Goal: Communication & Community: Share content

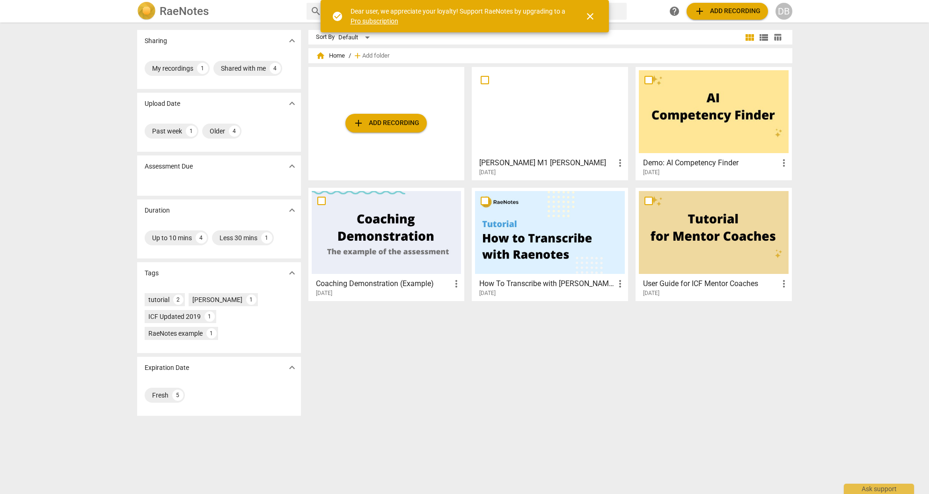
click at [709, 8] on span "add Add recording" at bounding box center [727, 11] width 66 height 11
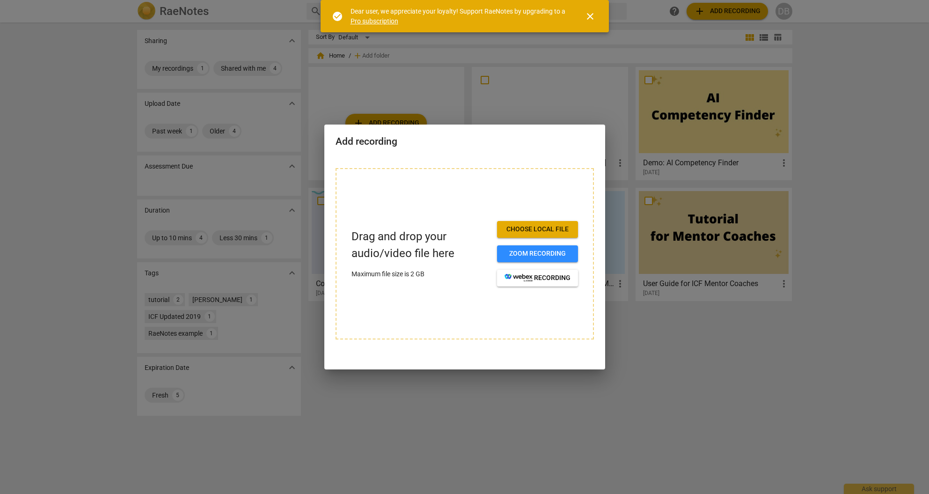
click at [365, 245] on p "Drag and drop your audio/video file here" at bounding box center [421, 244] width 138 height 33
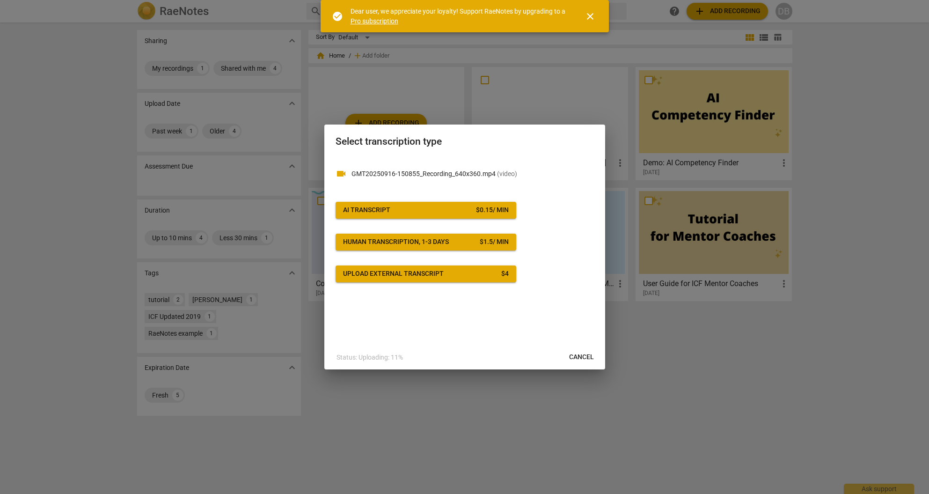
click at [577, 356] on span "Cancel" at bounding box center [581, 356] width 25 height 9
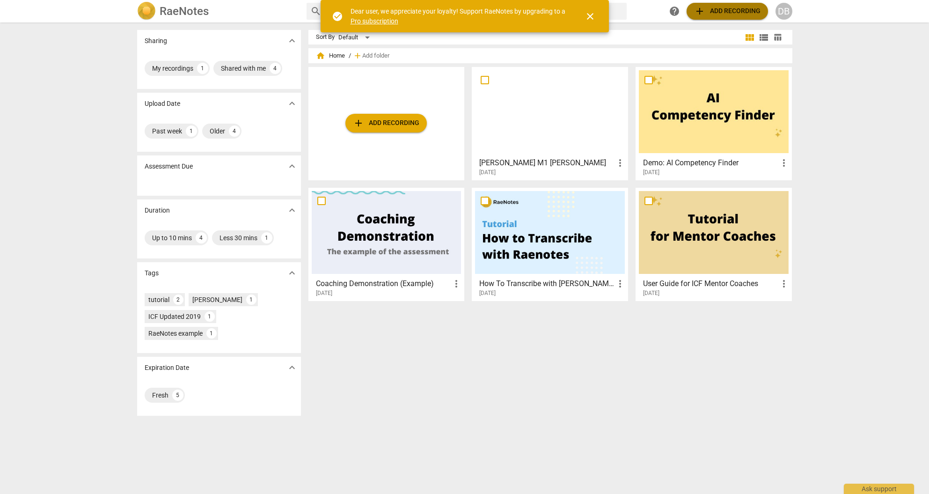
click at [701, 14] on span "add" at bounding box center [699, 11] width 11 height 11
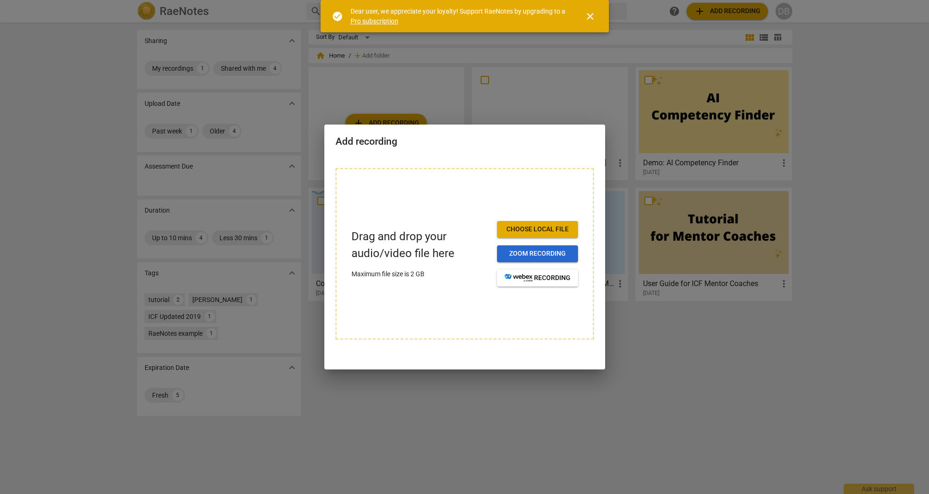
click at [503, 253] on button "Zoom recording" at bounding box center [537, 253] width 81 height 17
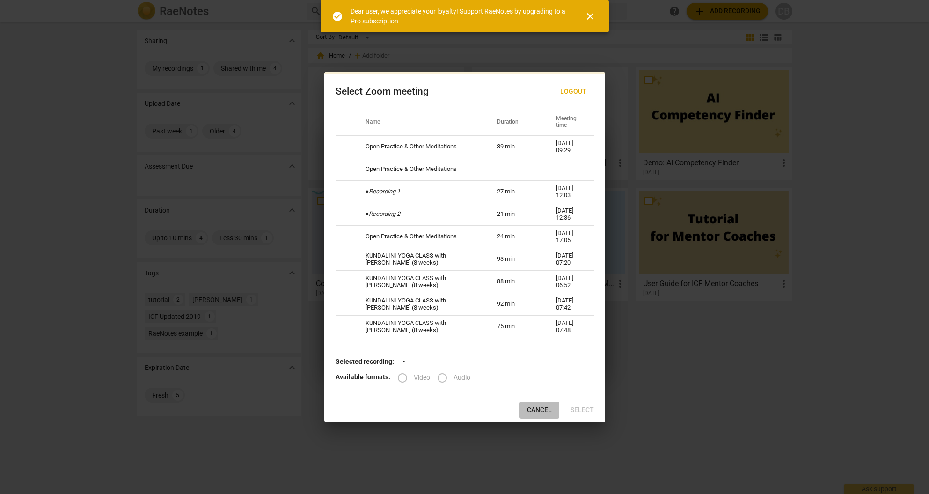
click at [539, 415] on span "Cancel" at bounding box center [539, 409] width 25 height 9
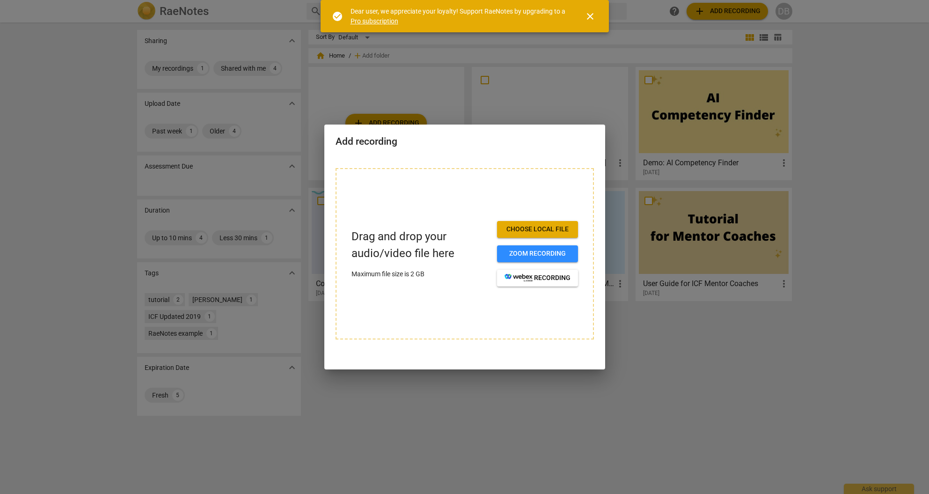
click at [542, 227] on span "Choose local file" at bounding box center [538, 229] width 66 height 9
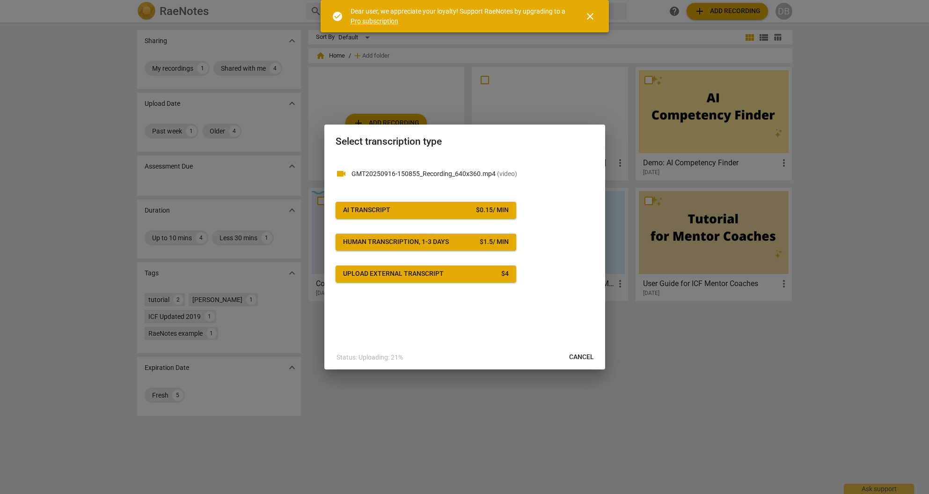
click at [585, 358] on span "Cancel" at bounding box center [581, 356] width 25 height 9
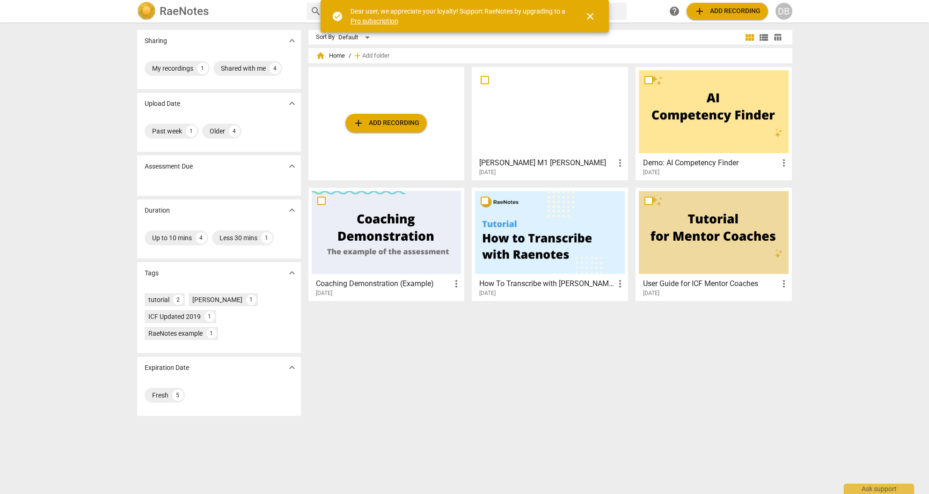
click at [712, 10] on span "add Add recording" at bounding box center [727, 11] width 66 height 11
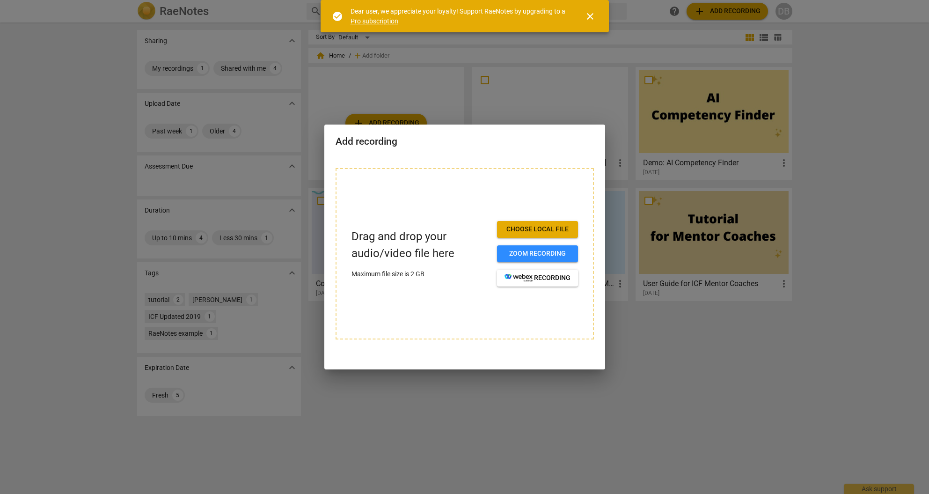
click at [537, 225] on span "Choose local file" at bounding box center [538, 229] width 66 height 9
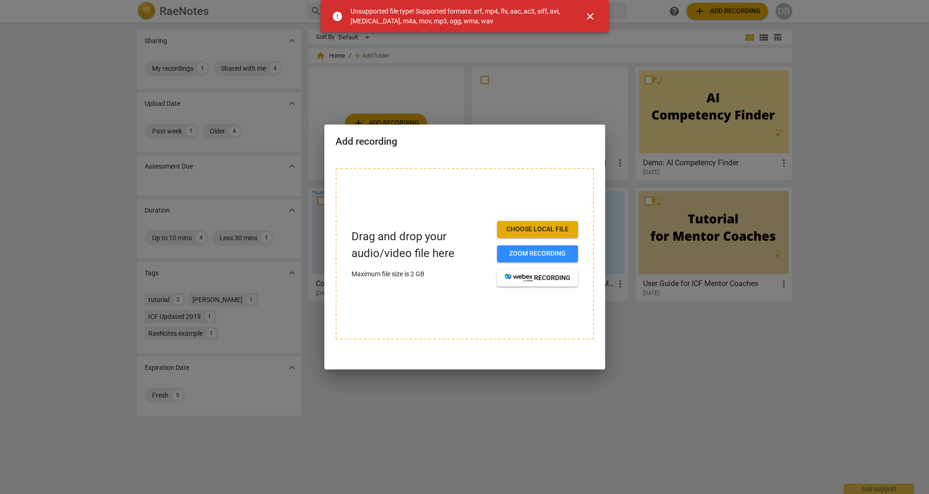
click at [393, 242] on p "Drag and drop your audio/video file here" at bounding box center [421, 244] width 138 height 33
click at [697, 7] on div at bounding box center [464, 247] width 929 height 494
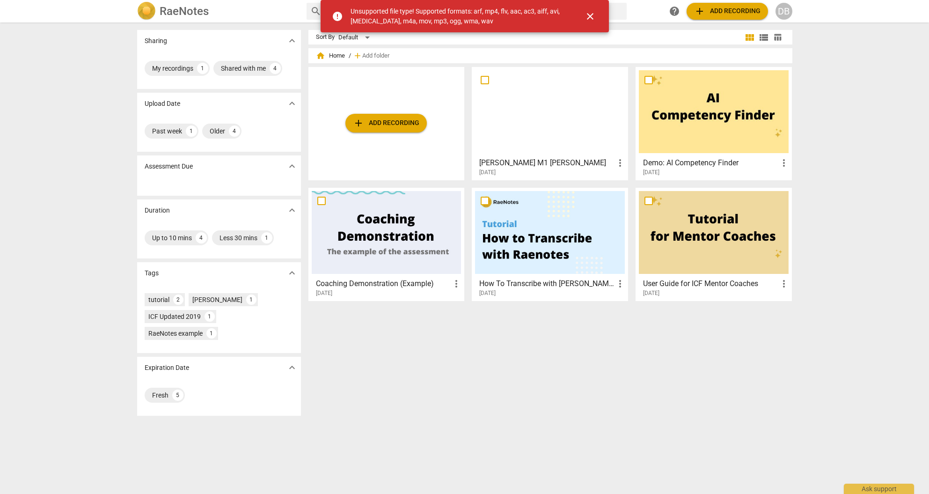
click at [701, 10] on span "add" at bounding box center [699, 11] width 11 height 11
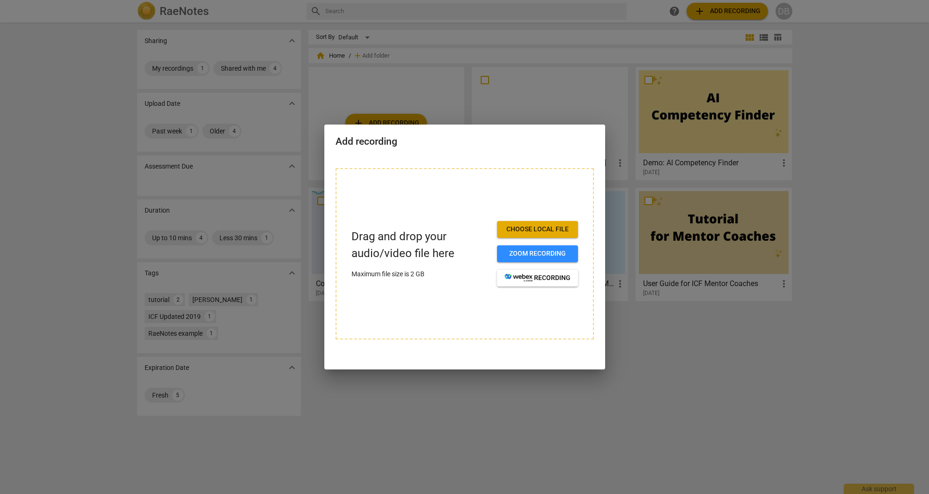
click at [481, 268] on div "Drag and drop your audio/video file here Maximum file size is 2 GB" at bounding box center [421, 253] width 138 height 50
click at [262, 51] on div at bounding box center [464, 247] width 929 height 494
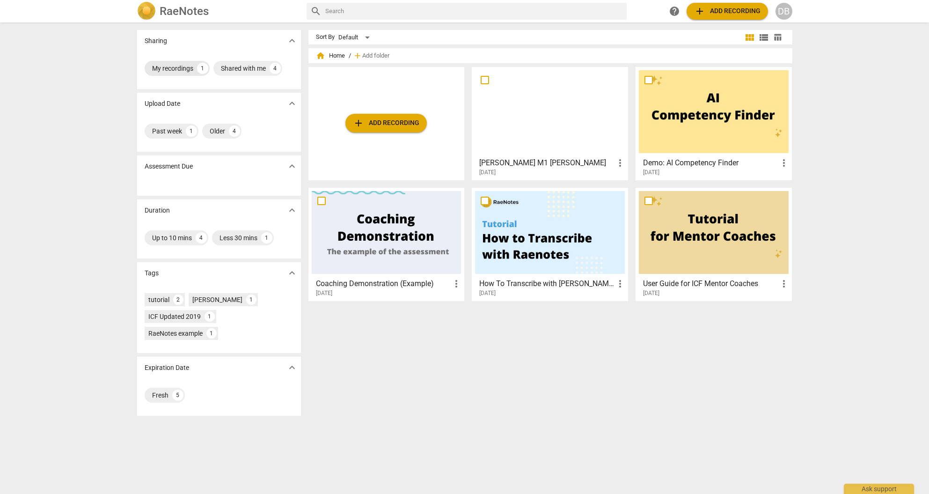
click at [192, 65] on div "My recordings 1" at bounding box center [177, 68] width 65 height 15
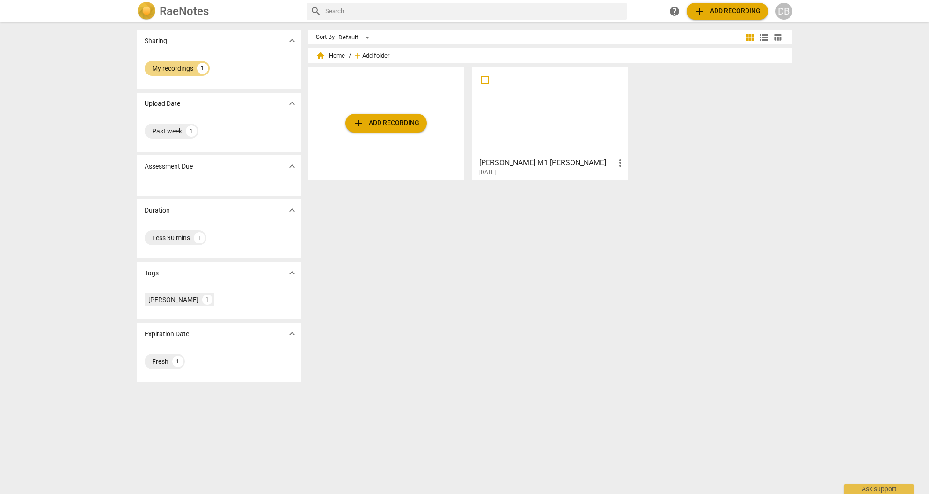
click at [372, 58] on span "Add folder" at bounding box center [375, 55] width 27 height 7
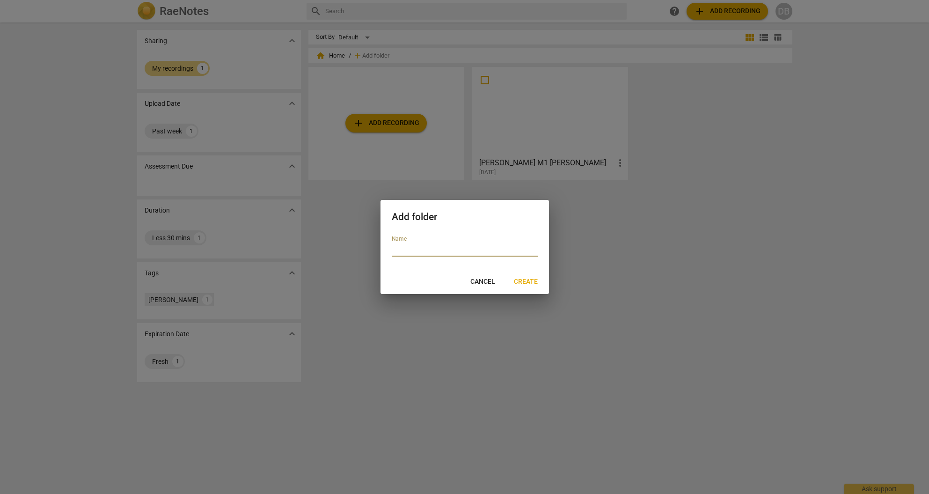
click at [363, 121] on div at bounding box center [464, 247] width 929 height 494
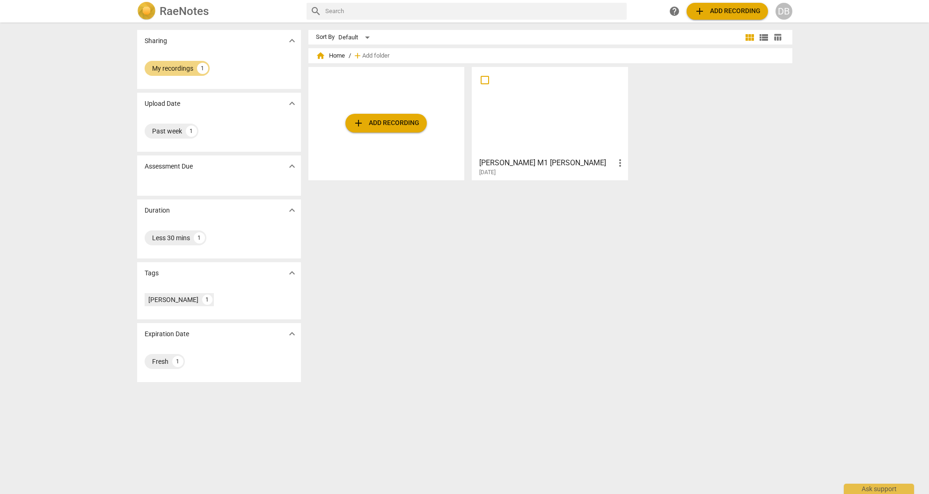
click at [370, 126] on span "add Add recording" at bounding box center [386, 122] width 66 height 11
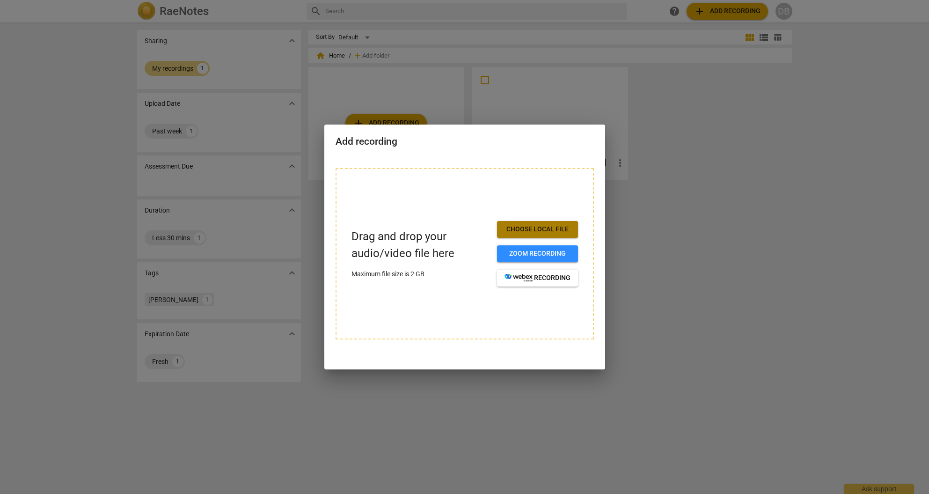
click at [555, 227] on span "Choose local file" at bounding box center [538, 229] width 66 height 9
click at [527, 230] on span "Choose local file" at bounding box center [538, 229] width 66 height 9
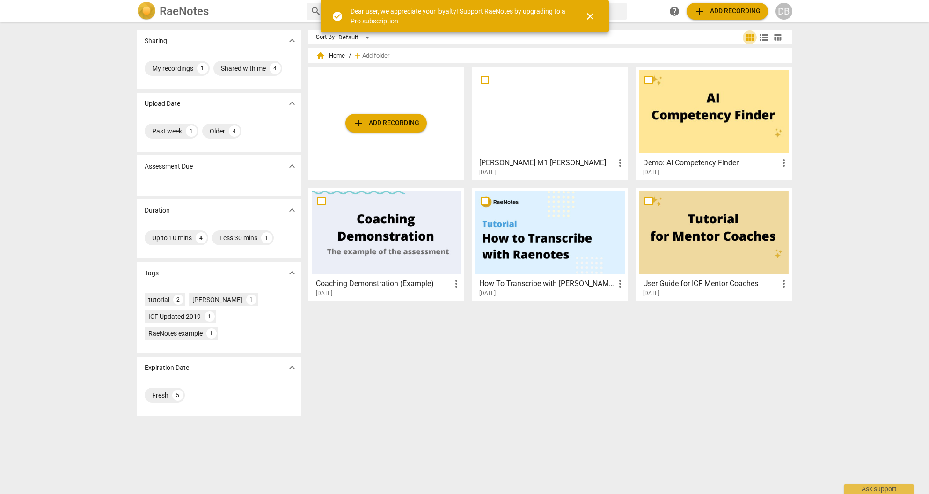
click at [747, 37] on span "view_module" at bounding box center [749, 37] width 11 height 11
click at [672, 9] on span "help" at bounding box center [674, 11] width 11 height 11
click at [590, 16] on span "close" at bounding box center [590, 16] width 11 height 11
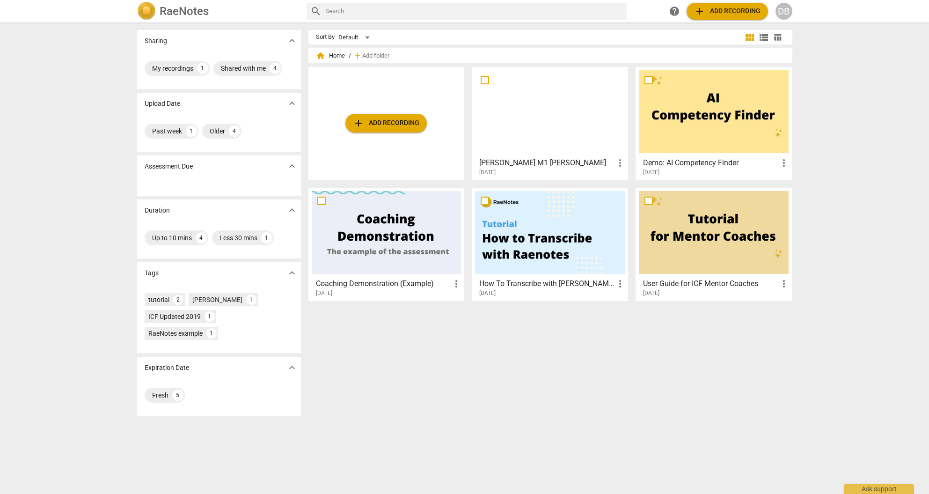
click at [773, 35] on span "table_chart" at bounding box center [777, 37] width 9 height 9
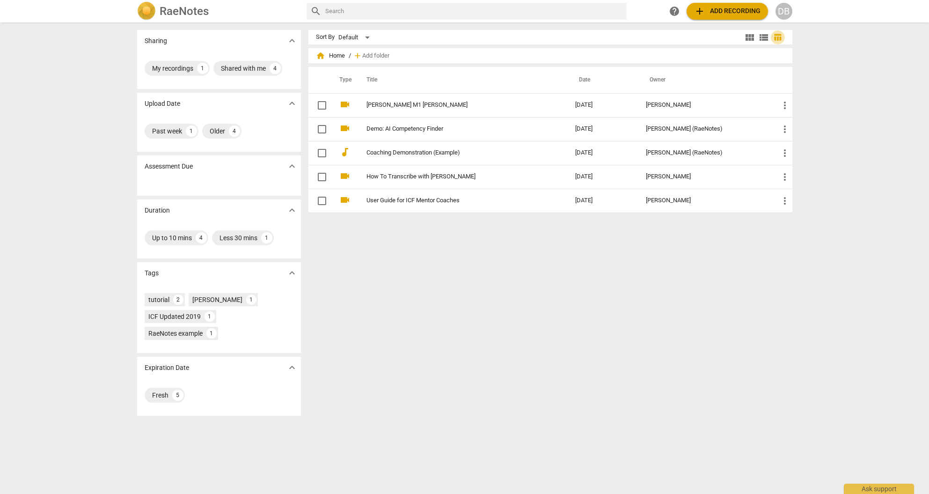
click at [777, 36] on span "table_chart" at bounding box center [777, 37] width 9 height 9
click at [748, 37] on span "view_module" at bounding box center [749, 37] width 11 height 11
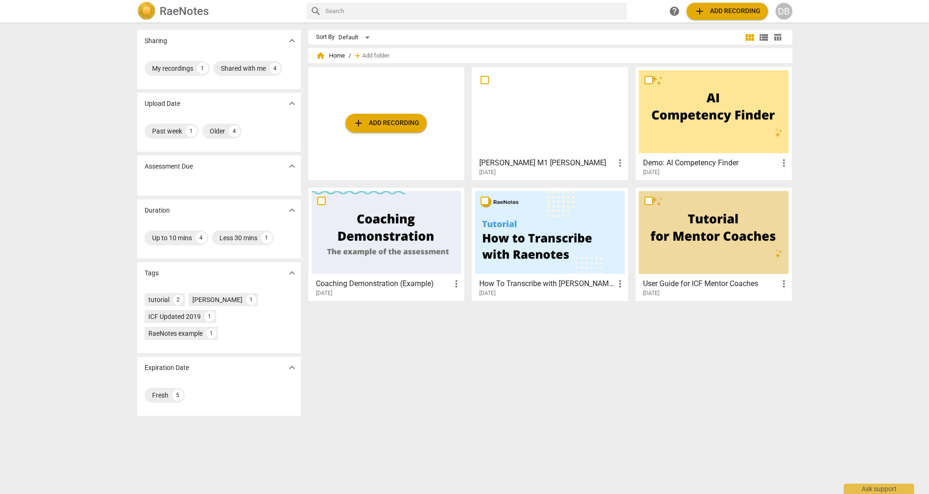
click at [673, 11] on span "help" at bounding box center [674, 11] width 11 height 11
click at [366, 38] on div "Default" at bounding box center [355, 37] width 35 height 15
click at [366, 38] on li "Default" at bounding box center [360, 38] width 44 height 18
click at [364, 12] on input "text" at bounding box center [474, 11] width 298 height 15
type input "share"
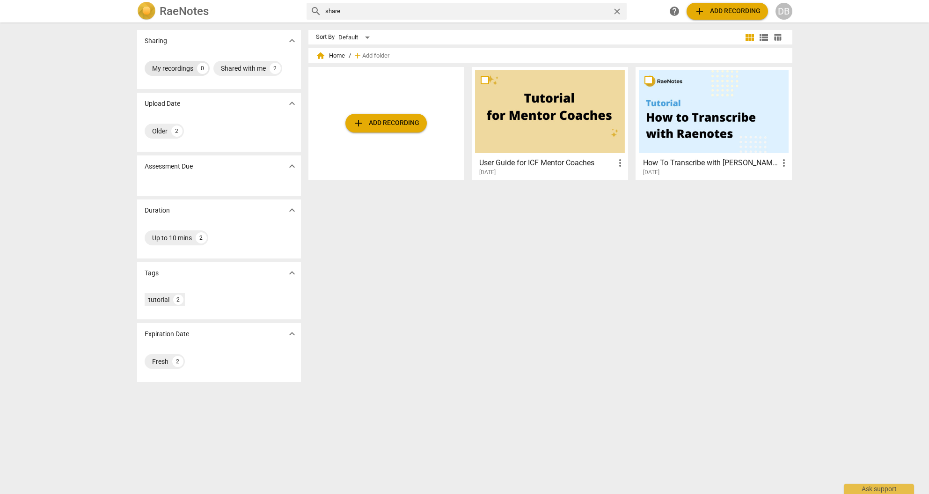
click at [184, 68] on div "My recordings" at bounding box center [172, 68] width 41 height 9
click at [183, 169] on p "Assessment Due" at bounding box center [169, 167] width 48 height 10
click at [272, 68] on div "2" at bounding box center [275, 68] width 11 height 11
click at [290, 41] on span "expand_more" at bounding box center [291, 40] width 11 height 11
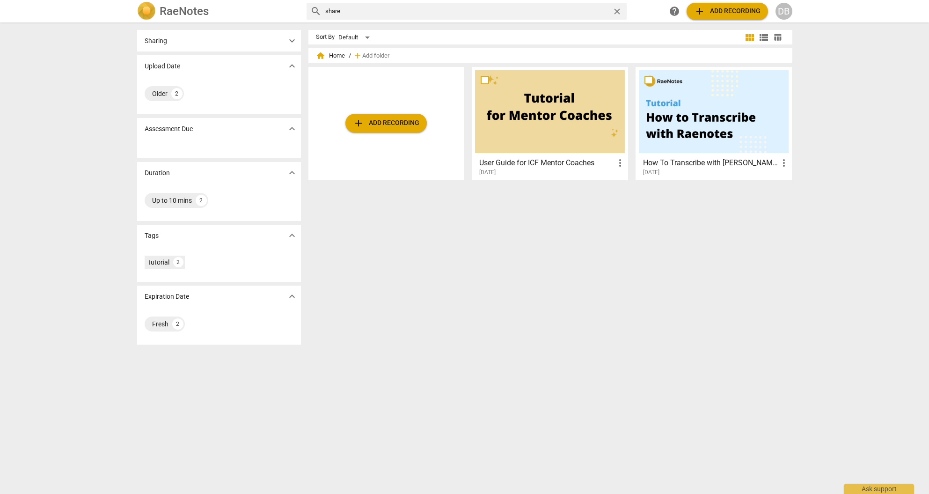
click at [289, 39] on span "expand_more" at bounding box center [291, 40] width 11 height 11
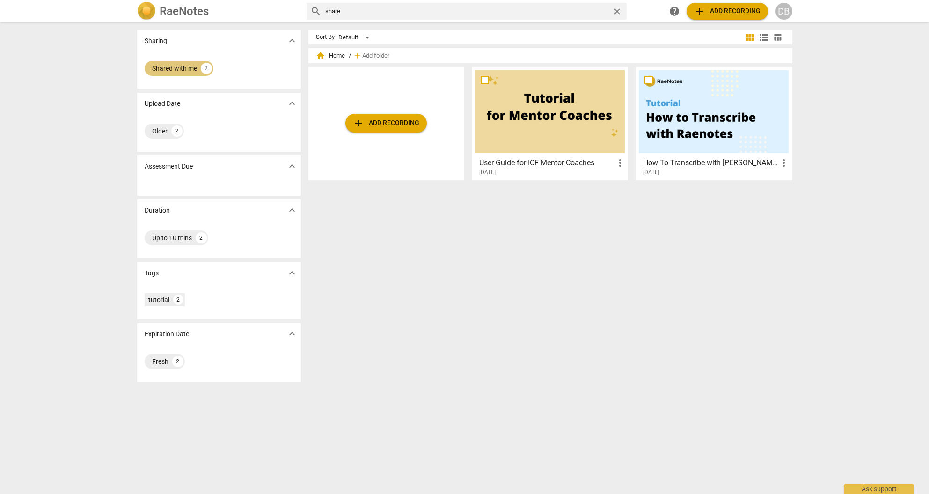
click at [164, 66] on div "Shared with me" at bounding box center [174, 68] width 45 height 9
click at [164, 66] on div "My recordings" at bounding box center [172, 68] width 41 height 9
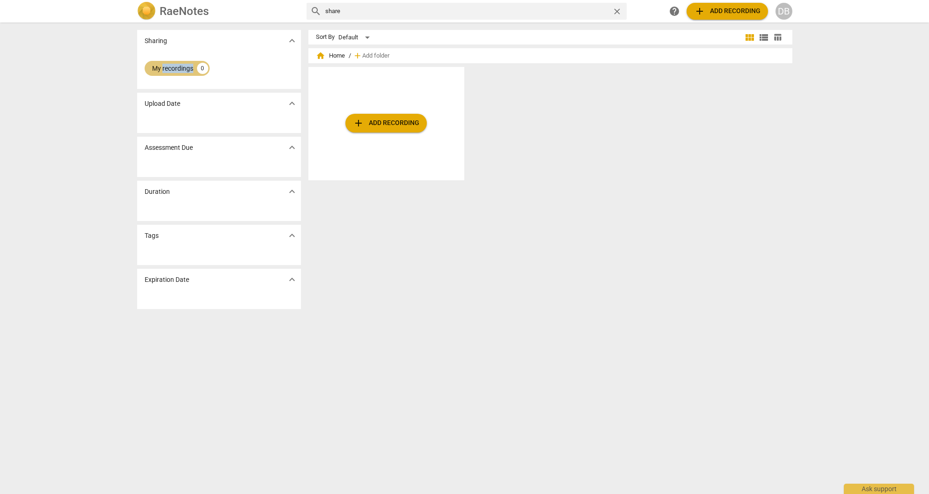
click at [164, 66] on div "My recordings" at bounding box center [172, 68] width 41 height 9
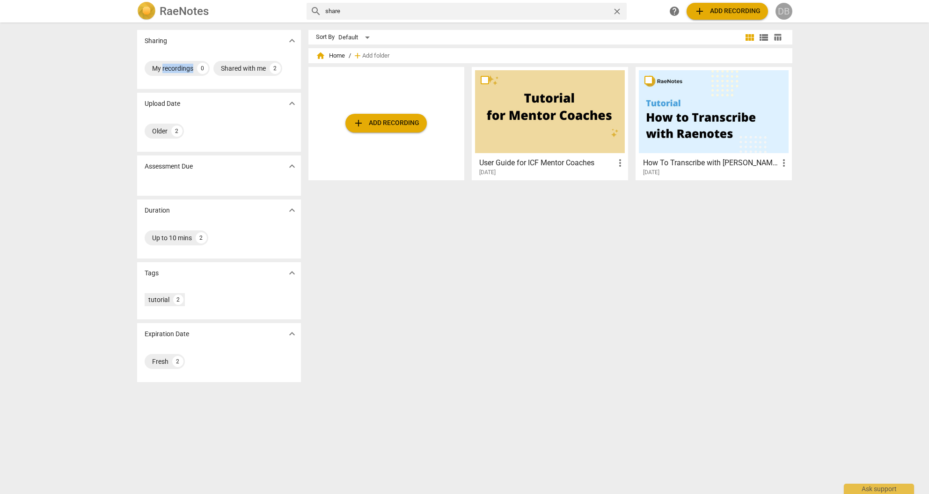
click at [786, 11] on div "DB" at bounding box center [784, 11] width 17 height 17
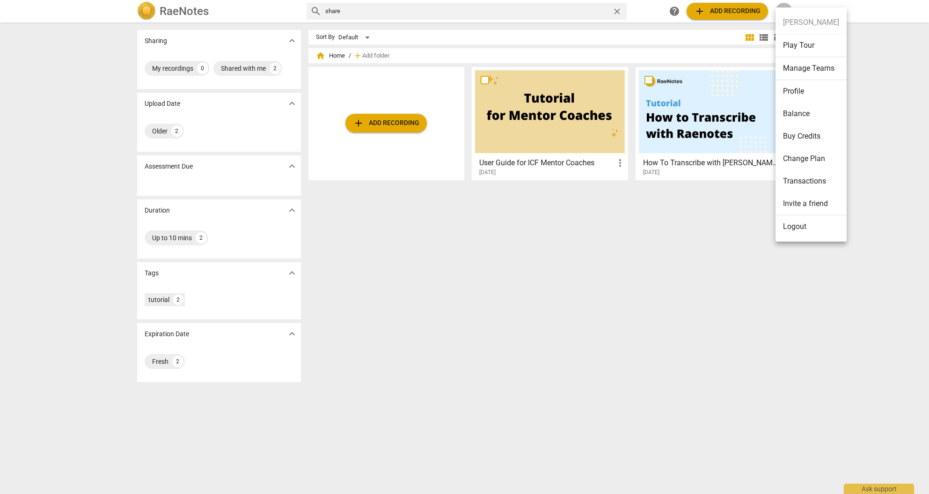
click at [804, 225] on li "Logout" at bounding box center [811, 226] width 71 height 22
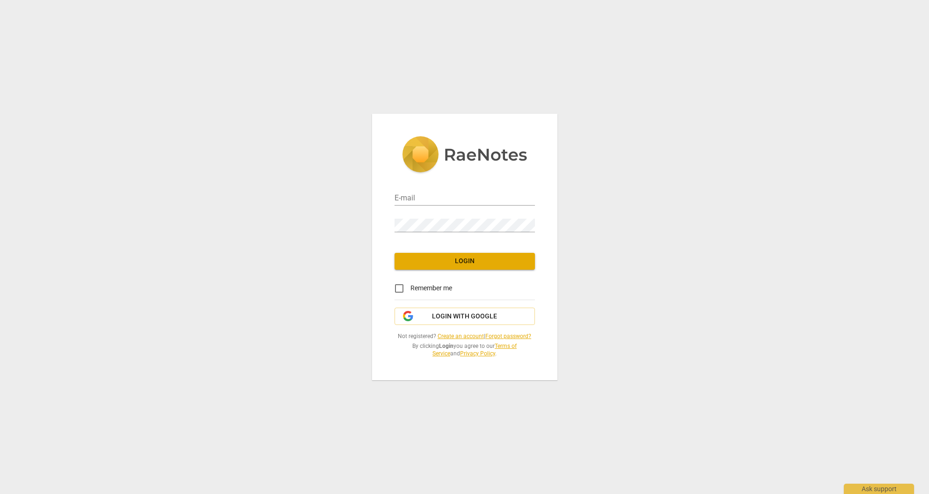
type input "danielle@secondwindpilates.ca"
drag, startPoint x: 403, startPoint y: 288, endPoint x: 417, endPoint y: 281, distance: 15.5
click at [404, 288] on input "Remember me" at bounding box center [399, 288] width 22 height 22
checkbox input "true"
click at [463, 260] on span "Login" at bounding box center [464, 261] width 125 height 9
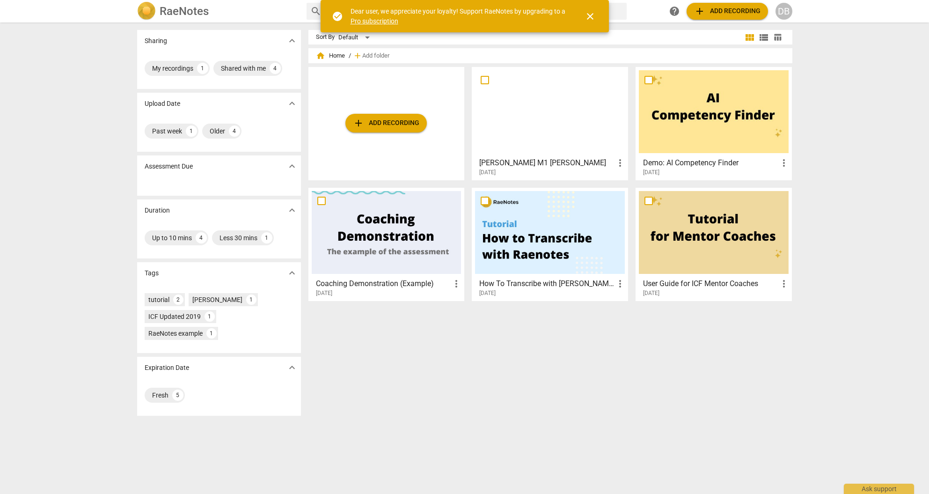
click at [592, 14] on span "close" at bounding box center [590, 16] width 11 height 11
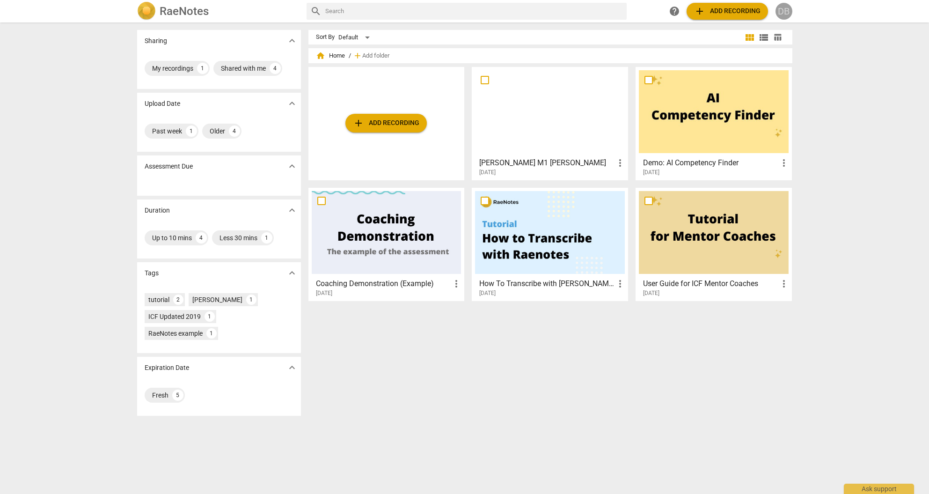
click at [781, 9] on div "DB" at bounding box center [784, 11] width 17 height 17
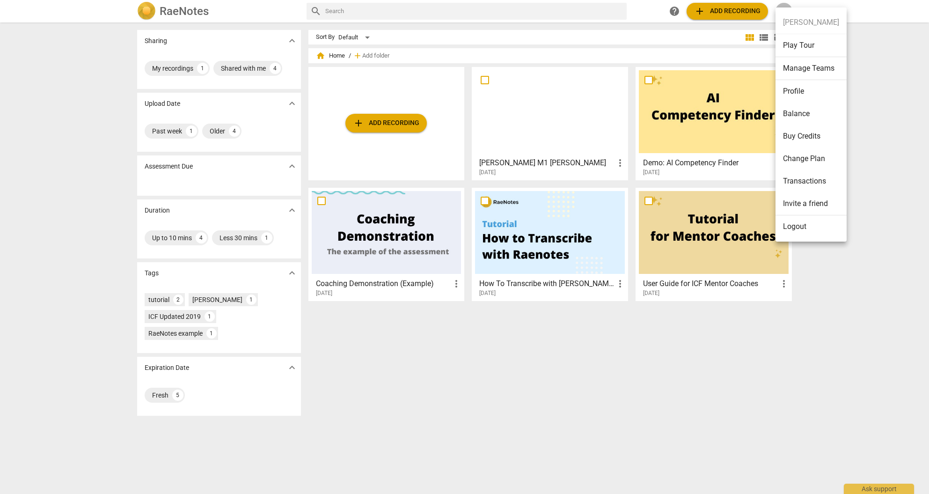
click at [459, 329] on div at bounding box center [464, 247] width 929 height 494
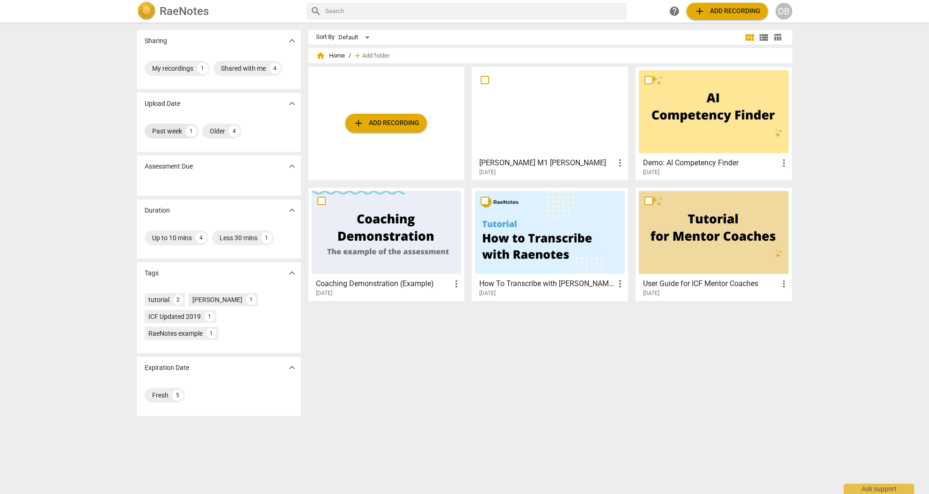
click at [173, 133] on div "Past week" at bounding box center [167, 130] width 30 height 9
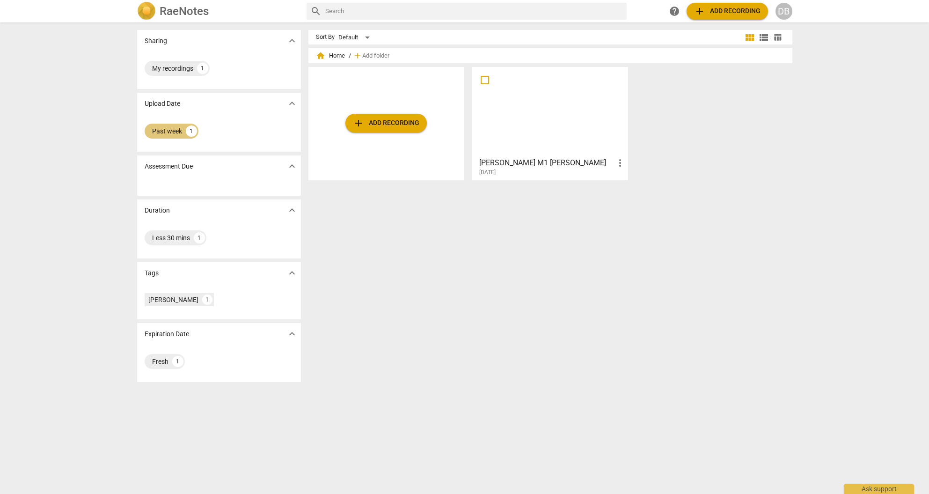
click at [187, 131] on div "1" at bounding box center [191, 130] width 11 height 11
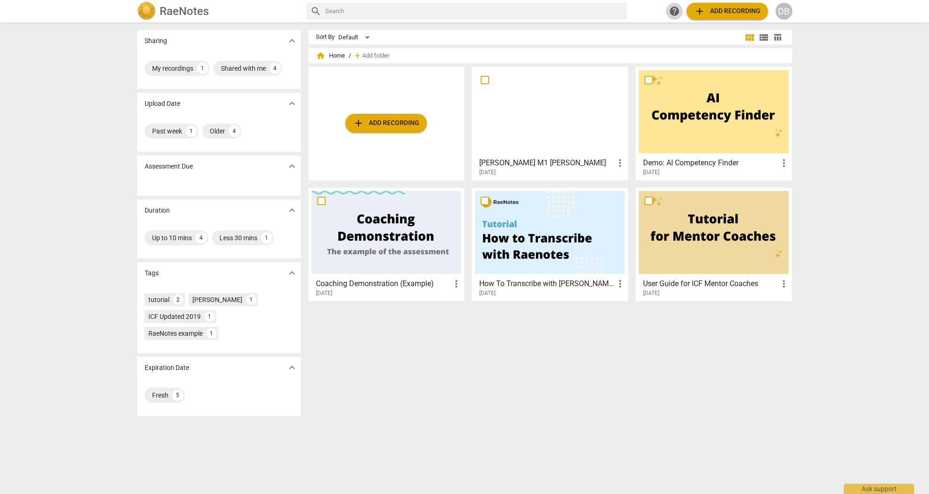
click at [672, 12] on span "help" at bounding box center [674, 11] width 11 height 11
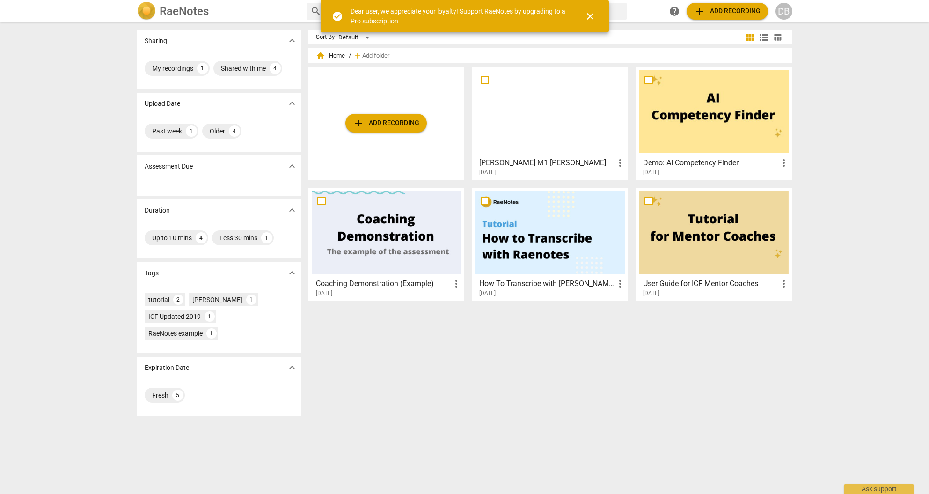
click at [386, 123] on span "add Add recording" at bounding box center [386, 122] width 66 height 11
click at [384, 124] on span "add Add recording" at bounding box center [386, 122] width 66 height 11
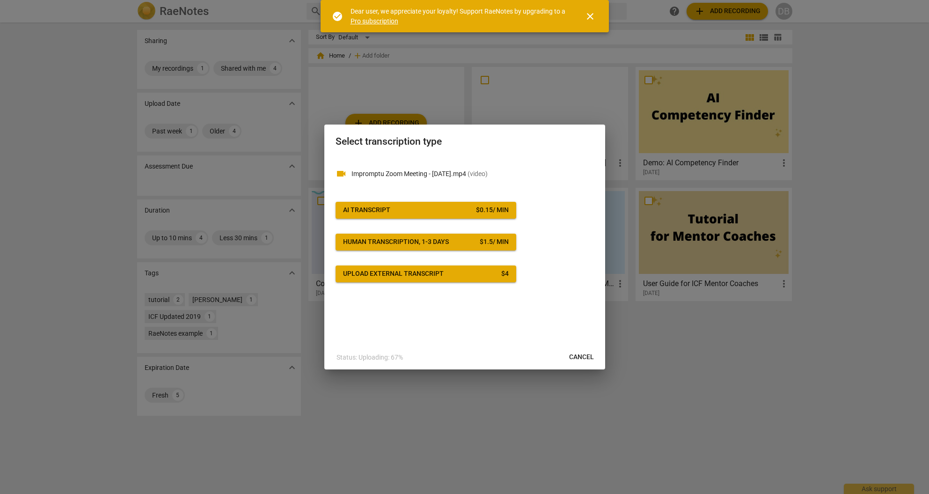
click at [592, 14] on span "close" at bounding box center [590, 16] width 11 height 11
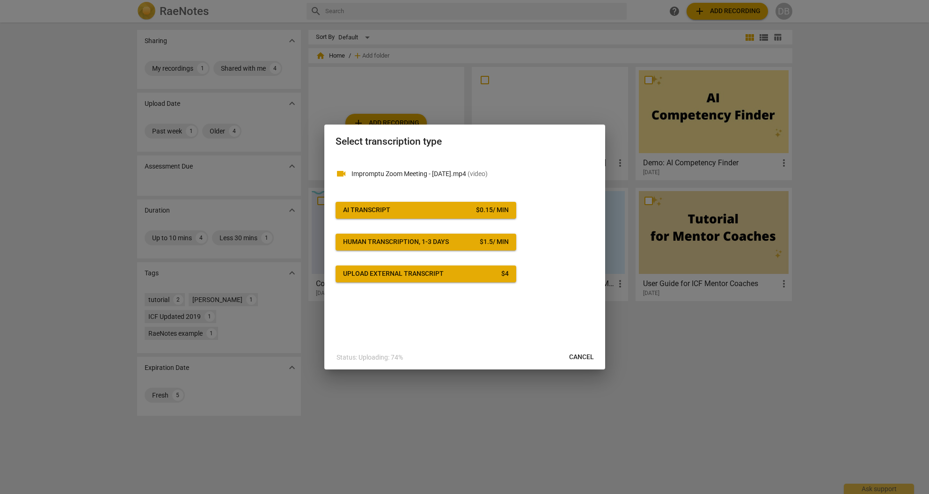
click at [390, 272] on div "Upload external transcript" at bounding box center [393, 273] width 101 height 9
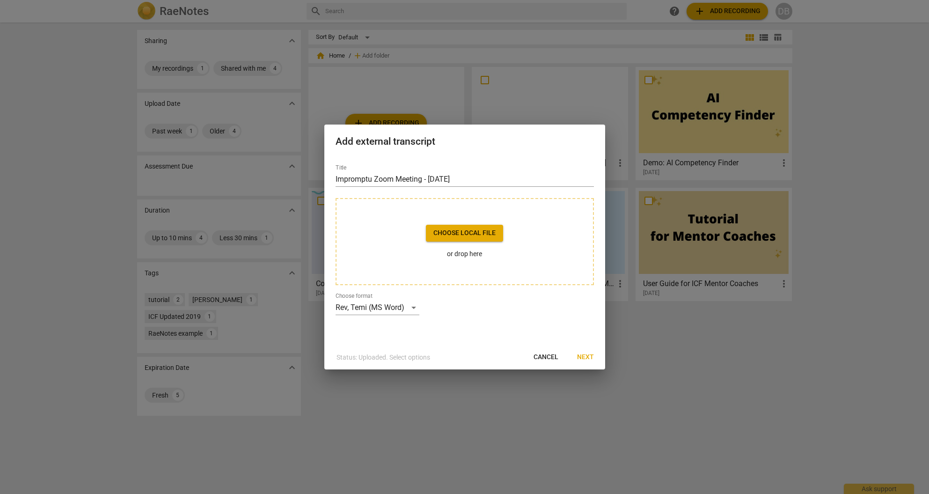
click at [544, 359] on span "Cancel" at bounding box center [546, 356] width 25 height 9
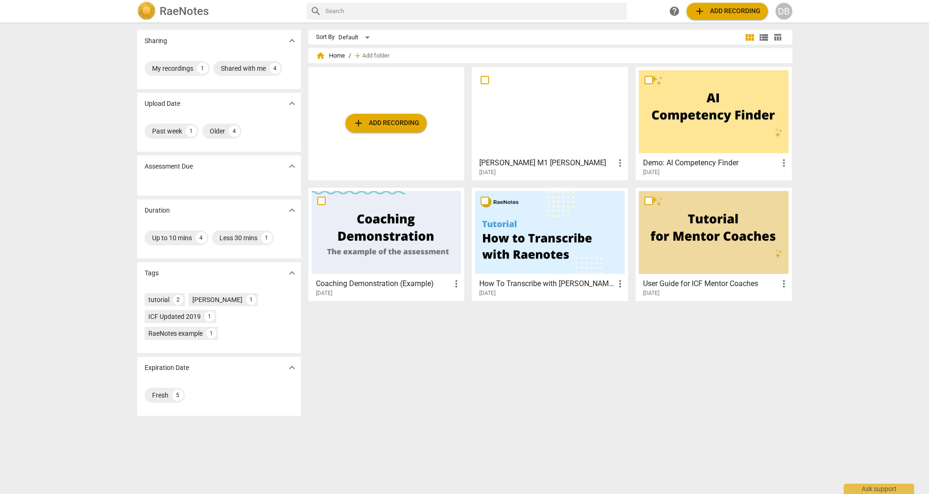
click at [734, 12] on span "add Add recording" at bounding box center [727, 11] width 66 height 11
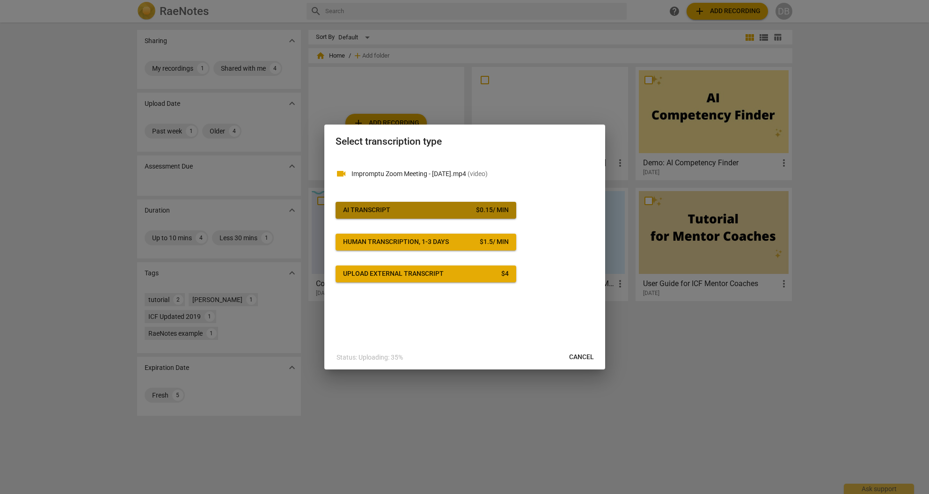
click at [413, 210] on span "AI Transcript $ 0.15 / min" at bounding box center [426, 210] width 166 height 9
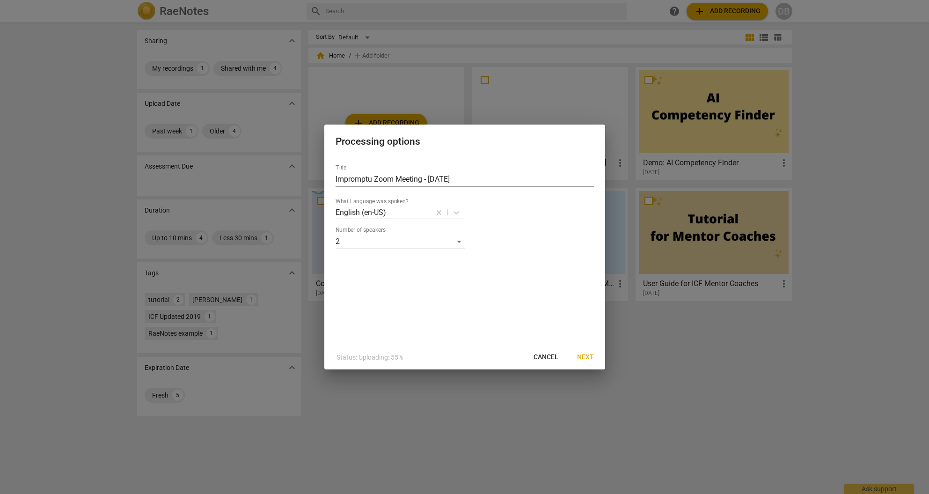
click at [587, 356] on span "Next" at bounding box center [585, 356] width 17 height 9
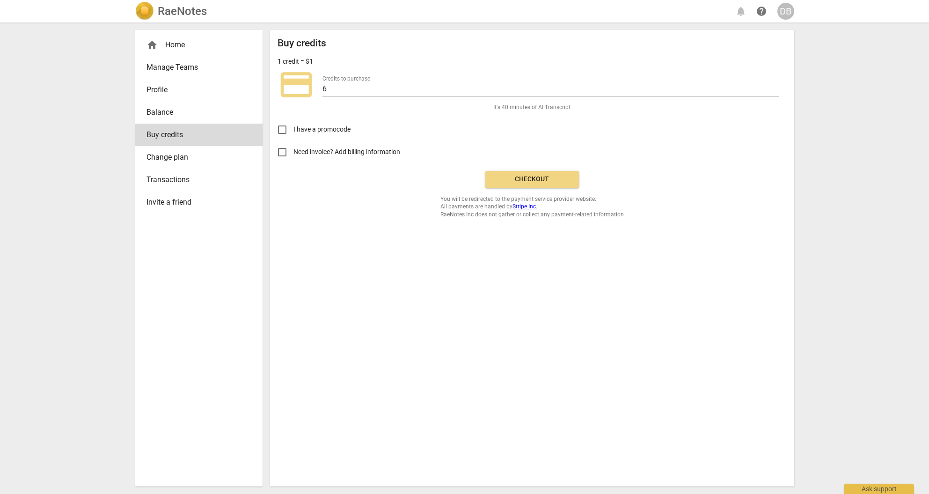
click at [545, 180] on span "Checkout" at bounding box center [532, 179] width 79 height 9
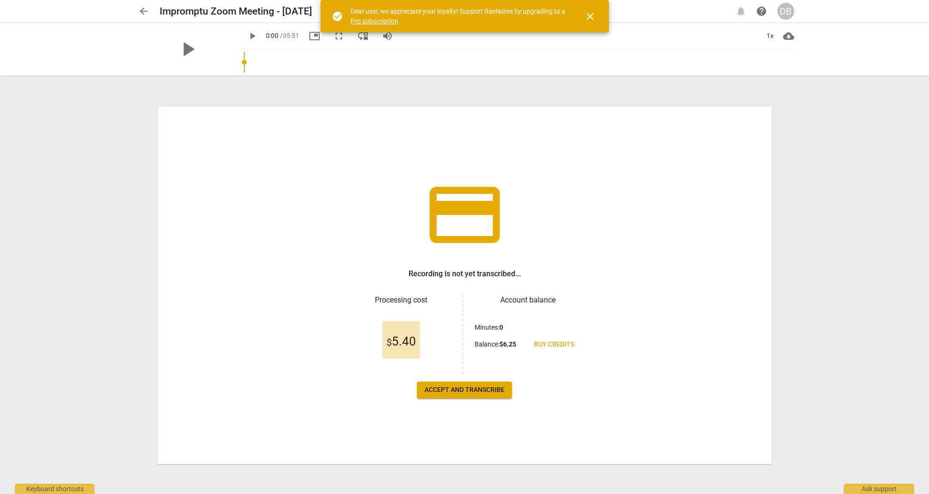
click at [469, 390] on span "Accept and transcribe" at bounding box center [465, 389] width 80 height 9
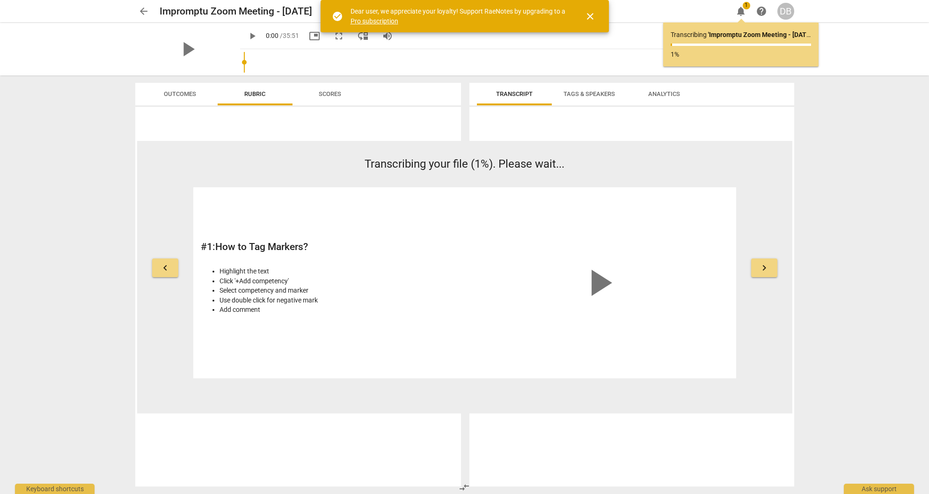
click at [588, 14] on span "close" at bounding box center [590, 16] width 11 height 11
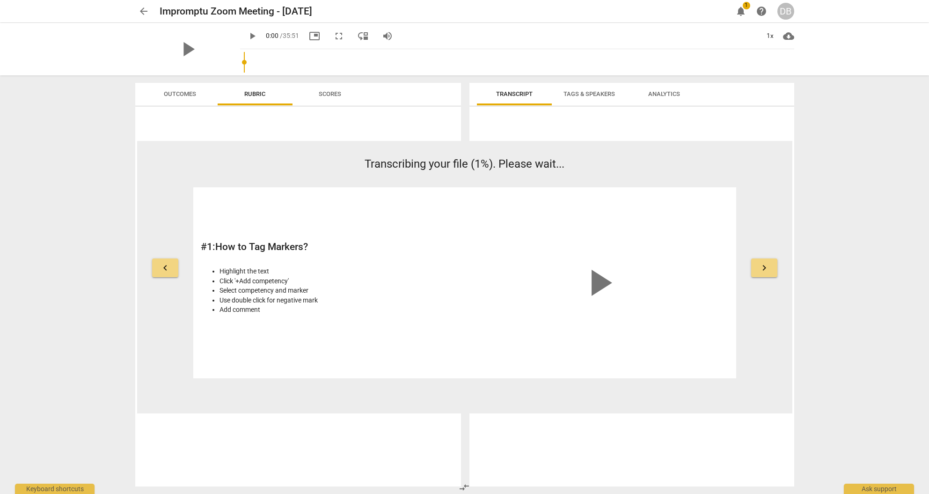
click at [605, 91] on span "Tags & Speakers" at bounding box center [589, 93] width 51 height 7
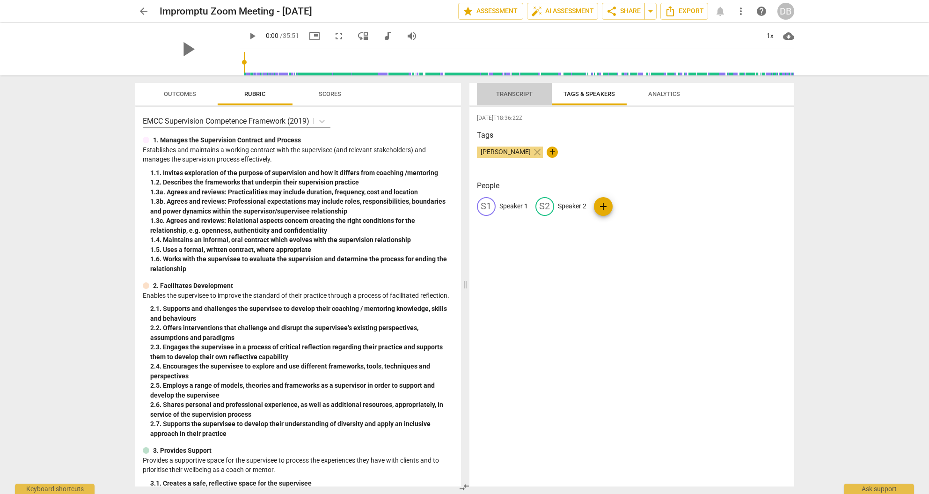
click at [526, 94] on span "Transcript" at bounding box center [514, 93] width 37 height 7
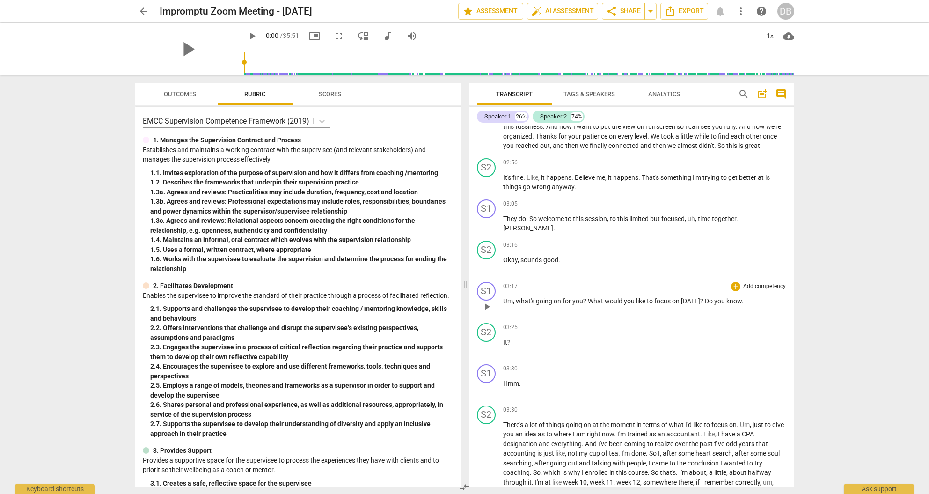
scroll to position [1233, 0]
click at [582, 93] on span "Tags & Speakers" at bounding box center [589, 93] width 51 height 7
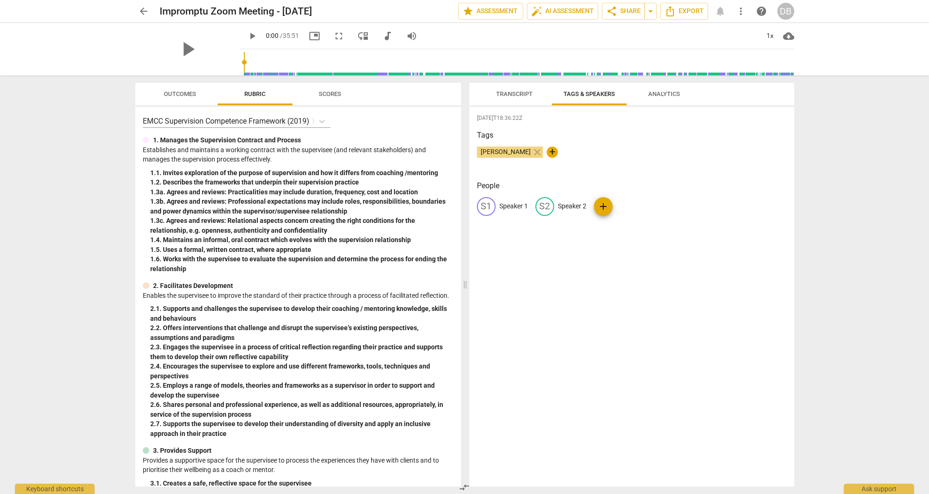
click at [517, 91] on span "Transcript" at bounding box center [514, 93] width 37 height 7
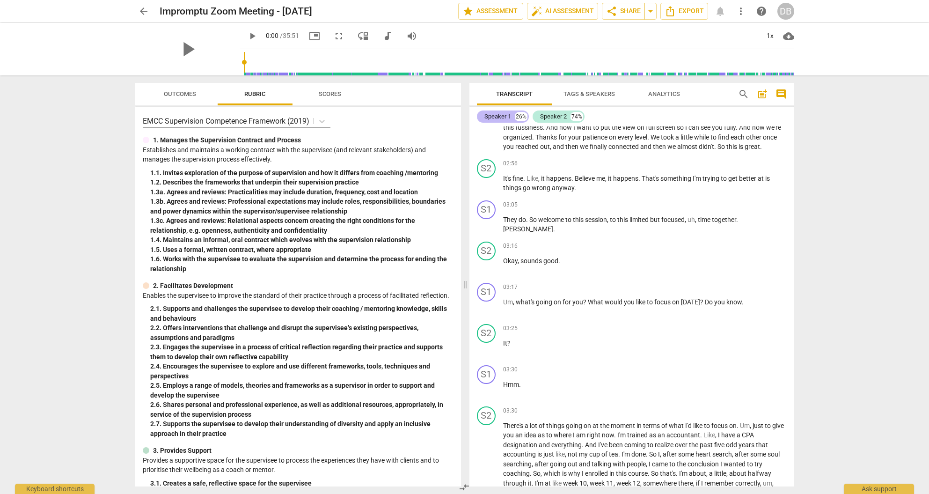
click at [505, 116] on div "Speaker 1" at bounding box center [498, 116] width 27 height 9
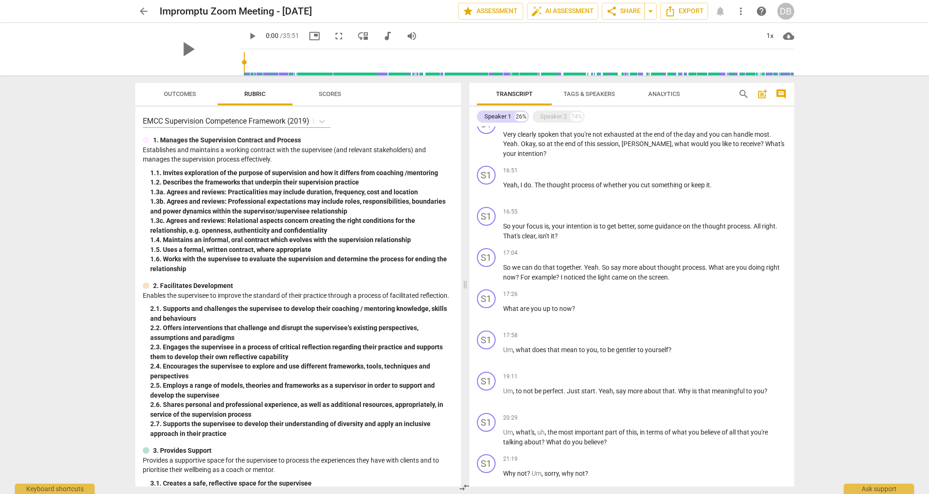
click at [588, 93] on span "Tags & Speakers" at bounding box center [589, 93] width 51 height 7
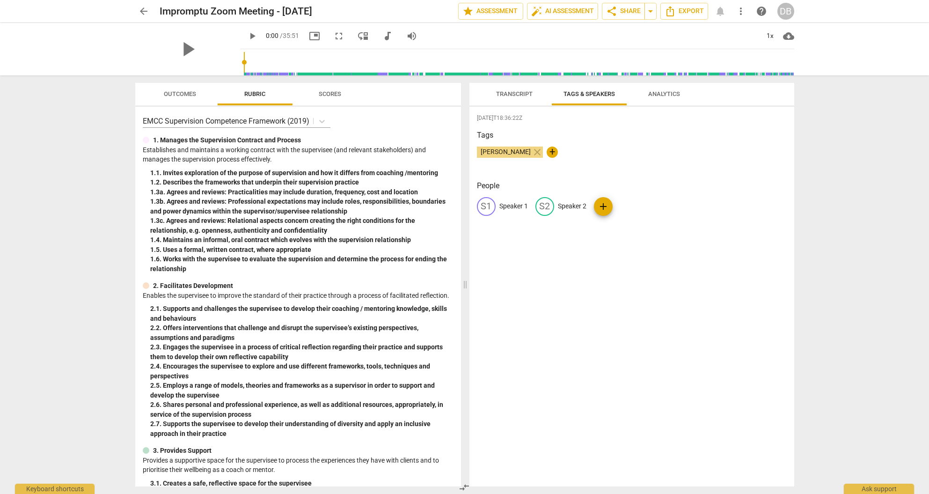
click at [515, 207] on p "Speaker 1" at bounding box center [513, 206] width 29 height 10
type input "Coach"
click at [629, 206] on p "Speaker 2" at bounding box center [633, 206] width 29 height 10
type input "[PERSON_NAME]"
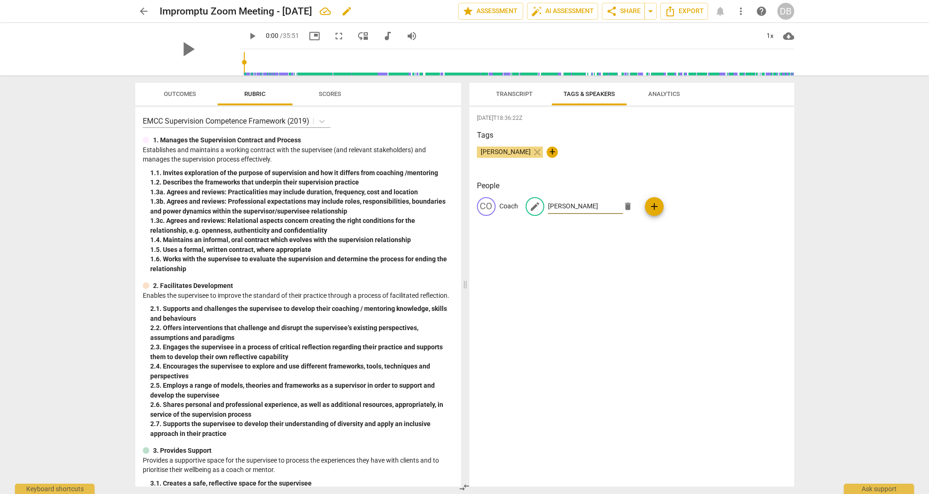
click at [352, 10] on span "edit" at bounding box center [346, 11] width 11 height 11
drag, startPoint x: 160, startPoint y: 10, endPoint x: 272, endPoint y: 11, distance: 112.8
click at [272, 11] on input "Impromptu Zoom Meeting - [DATE]" at bounding box center [288, 11] width 257 height 18
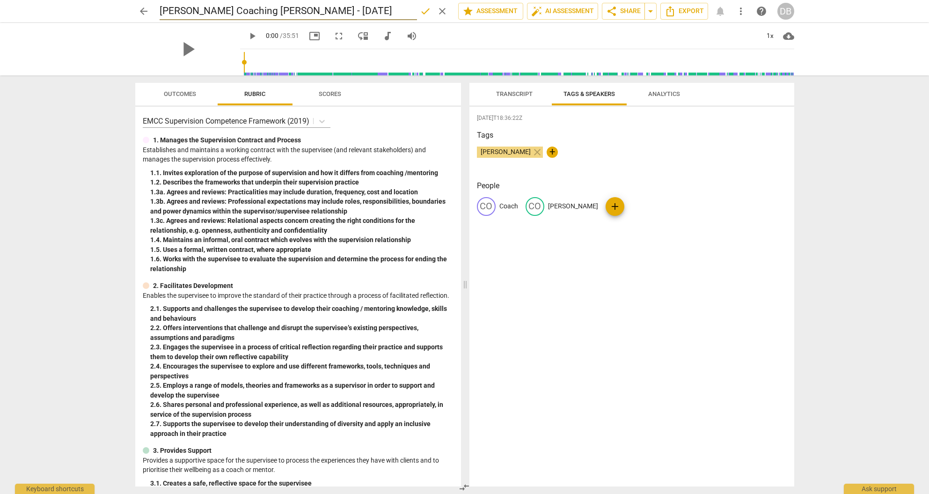
type input "[PERSON_NAME] Coaching [PERSON_NAME] - [DATE]"
click at [515, 93] on span "Transcript" at bounding box center [514, 93] width 37 height 7
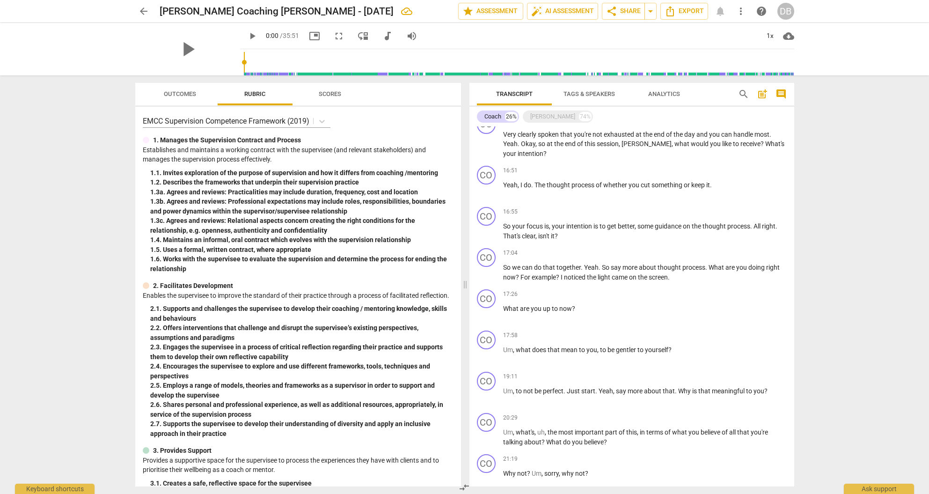
click at [588, 94] on span "Tags & Speakers" at bounding box center [589, 93] width 51 height 7
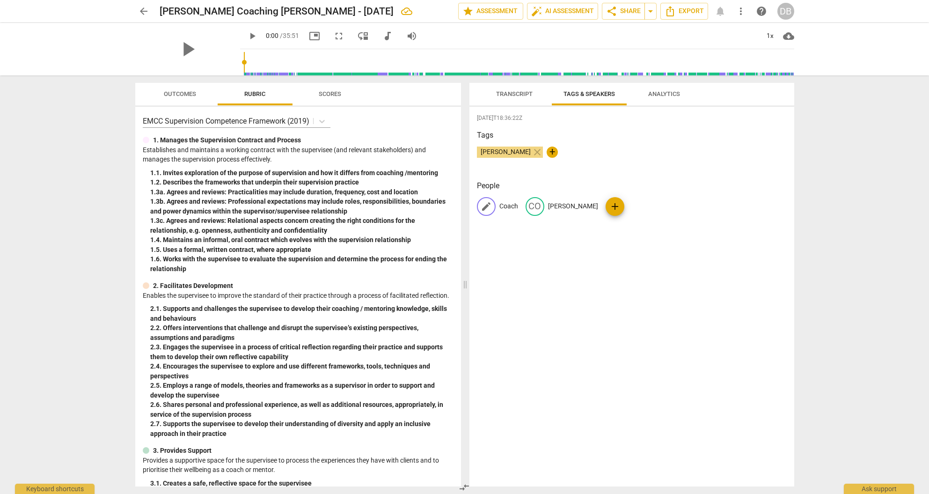
click at [508, 205] on p "Coach" at bounding box center [508, 206] width 19 height 10
click at [629, 205] on p "[PERSON_NAME]" at bounding box center [644, 206] width 50 height 10
click at [590, 207] on input "[PERSON_NAME]" at bounding box center [585, 206] width 75 height 15
type input "Coachee"
click at [608, 178] on div "[DATE]T18:36:22Z Tags [PERSON_NAME] close + People CO Coach edit Coachee delete…" at bounding box center [632, 297] width 325 height 380
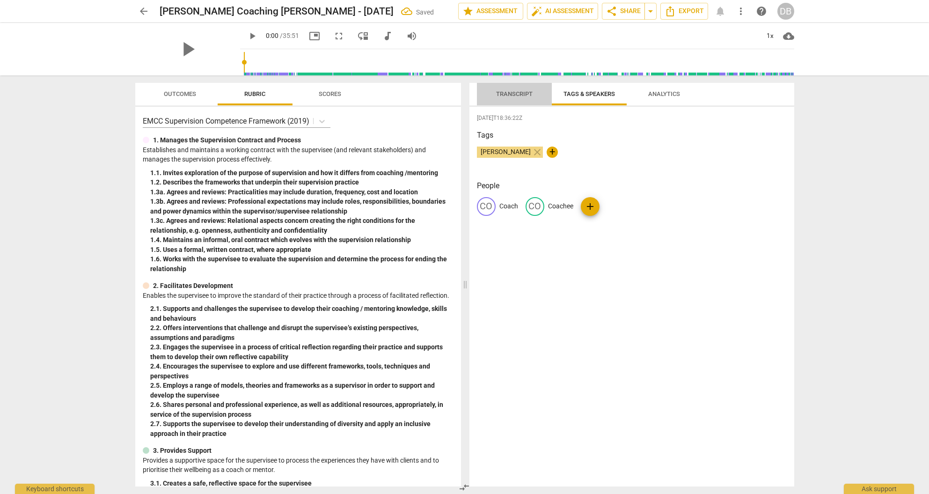
click at [522, 93] on span "Transcript" at bounding box center [514, 93] width 37 height 7
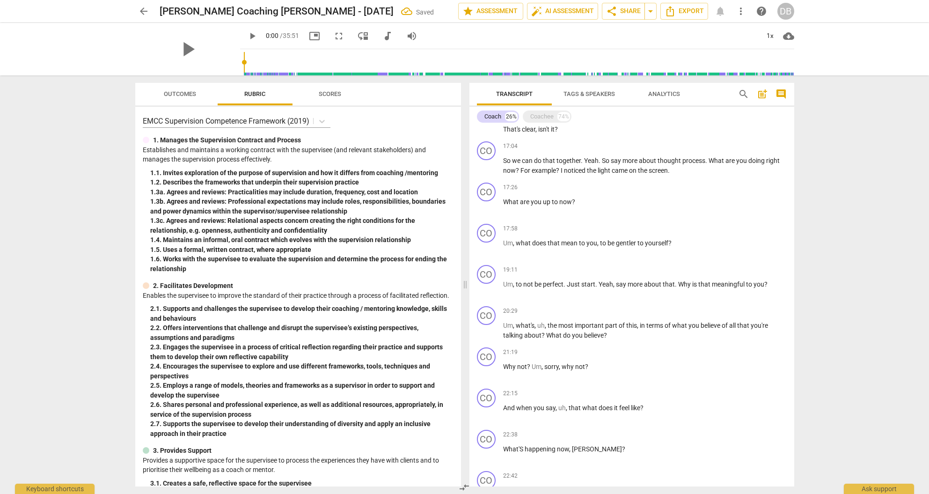
scroll to position [1340, 0]
click at [497, 115] on div "Coach" at bounding box center [493, 116] width 17 height 9
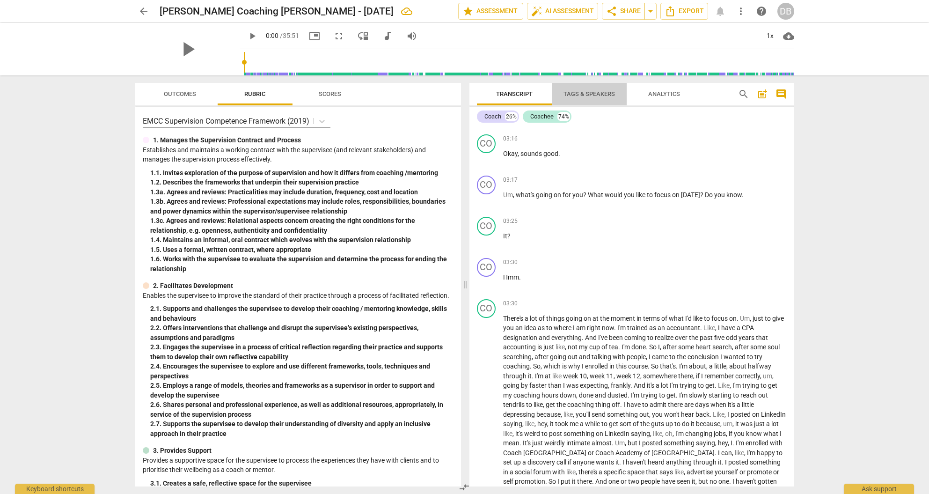
click at [603, 94] on span "Tags & Speakers" at bounding box center [589, 93] width 51 height 7
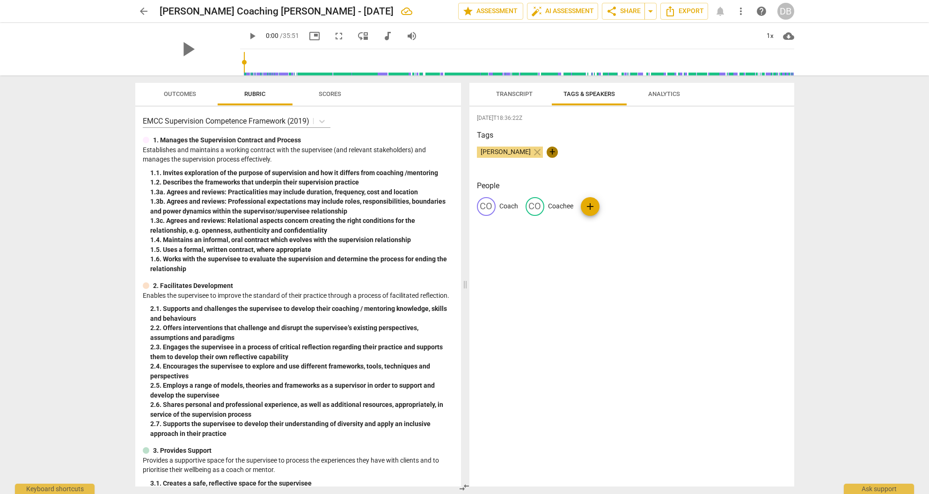
click at [547, 153] on span "+" at bounding box center [552, 152] width 11 height 11
type input "[PERSON_NAME]"
click at [646, 188] on h3 "People" at bounding box center [632, 185] width 310 height 11
click at [522, 92] on span "Transcript" at bounding box center [514, 93] width 37 height 7
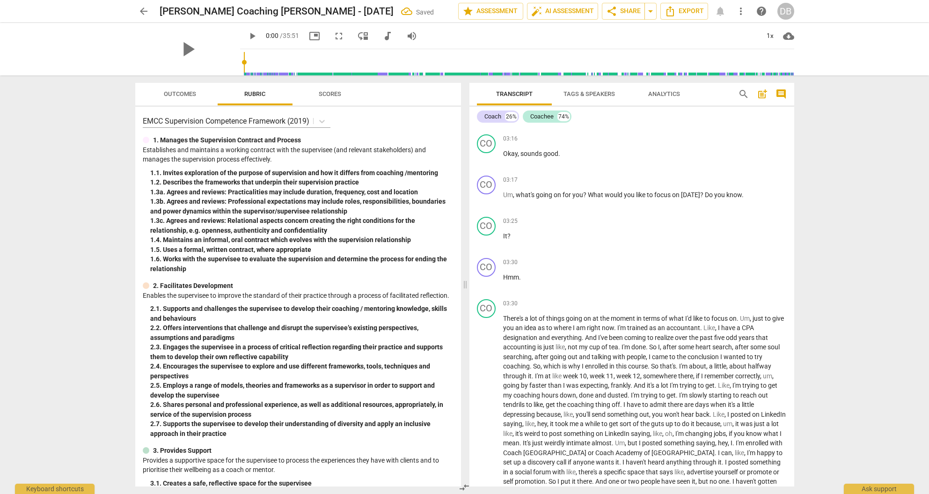
click at [581, 92] on span "Tags & Speakers" at bounding box center [589, 93] width 51 height 7
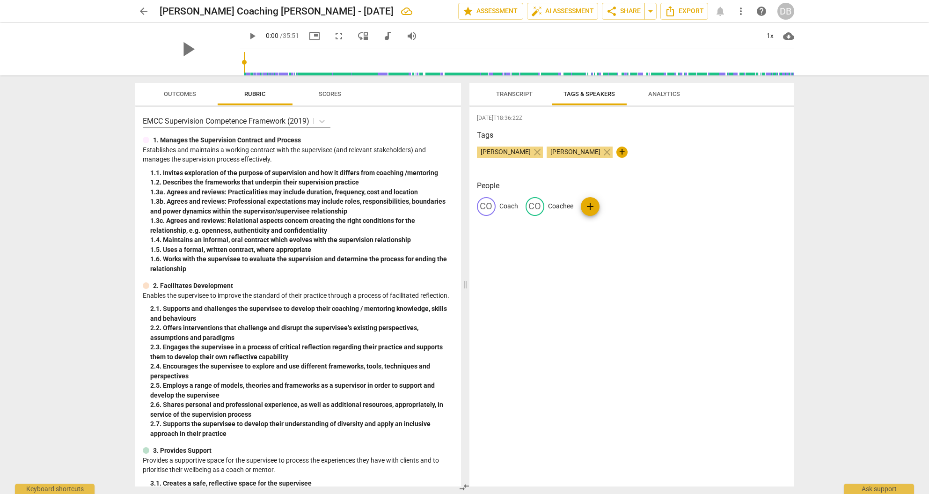
click at [638, 186] on h3 "People" at bounding box center [632, 185] width 310 height 11
click at [521, 94] on span "Transcript" at bounding box center [514, 93] width 37 height 7
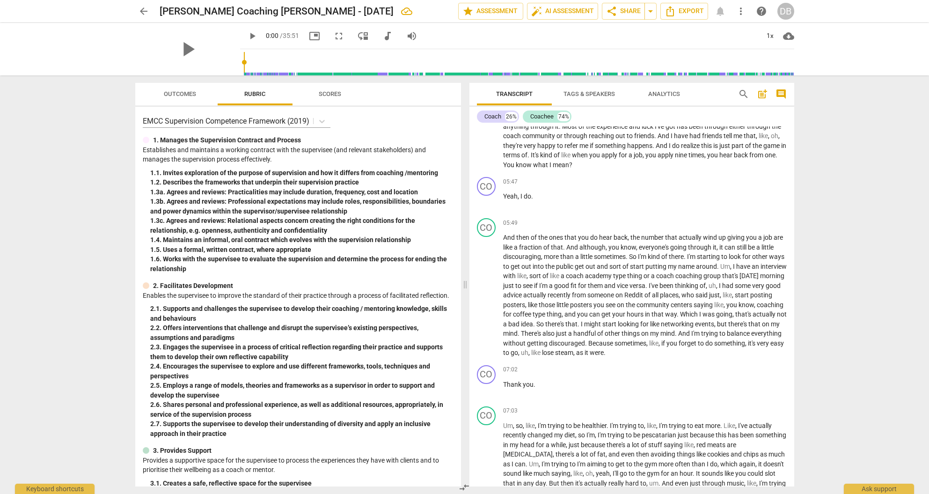
scroll to position [1709, 0]
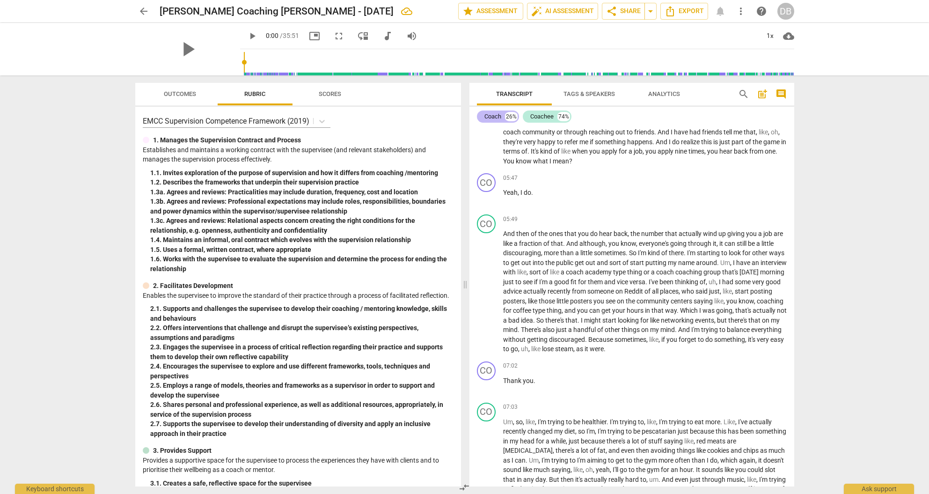
click at [500, 116] on div "Coach" at bounding box center [493, 116] width 17 height 9
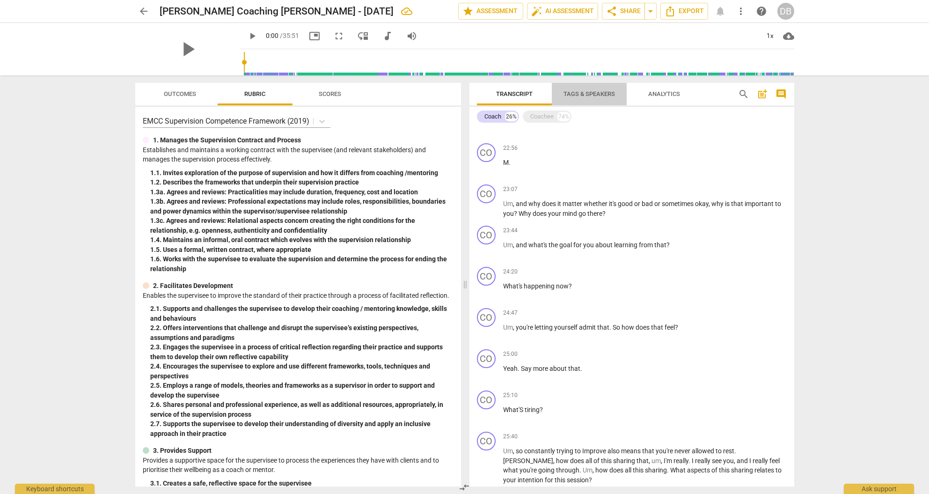
click at [595, 93] on span "Tags & Speakers" at bounding box center [589, 93] width 51 height 7
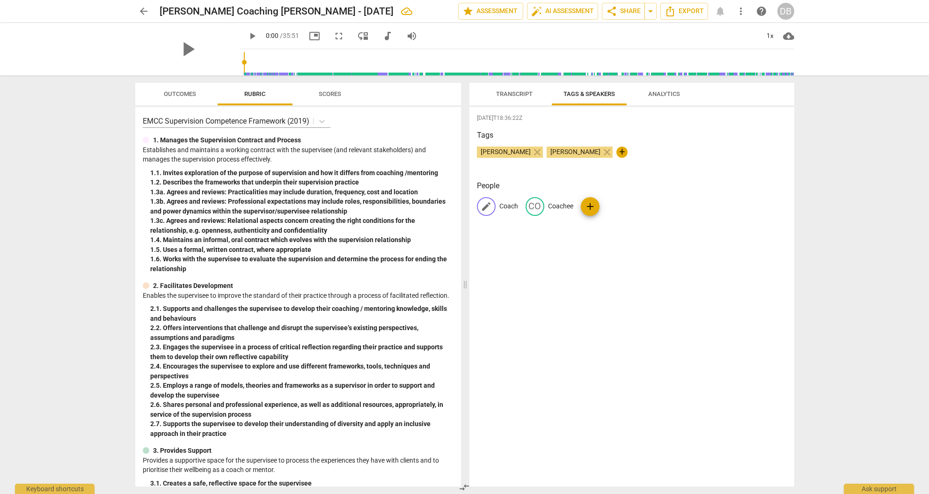
click at [486, 204] on span "edit" at bounding box center [486, 206] width 11 height 11
click at [529, 206] on input "Coach" at bounding box center [536, 206] width 75 height 15
click at [545, 246] on div "[DATE]T18:36:22Z Tags [PERSON_NAME] close [PERSON_NAME] close + People CO Coach…" at bounding box center [632, 297] width 325 height 380
click at [519, 95] on span "Transcript" at bounding box center [514, 93] width 37 height 7
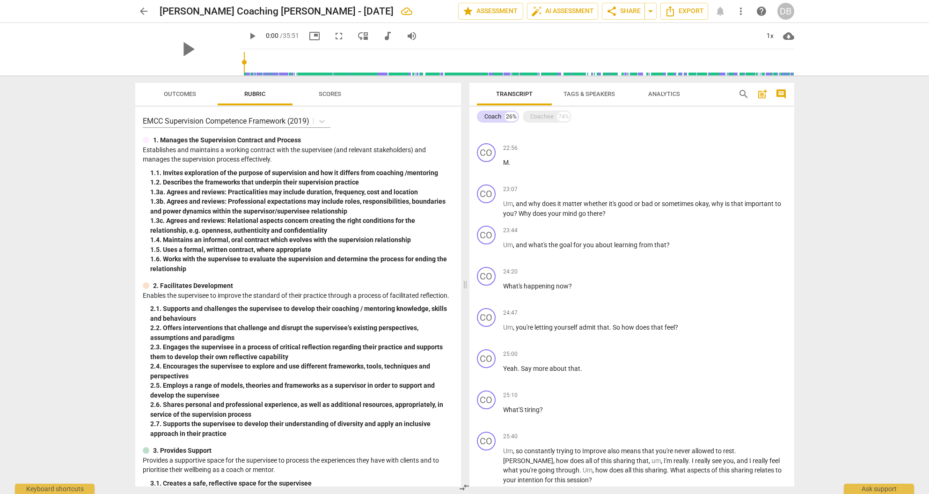
click at [571, 94] on span "Tags & Speakers" at bounding box center [589, 93] width 51 height 7
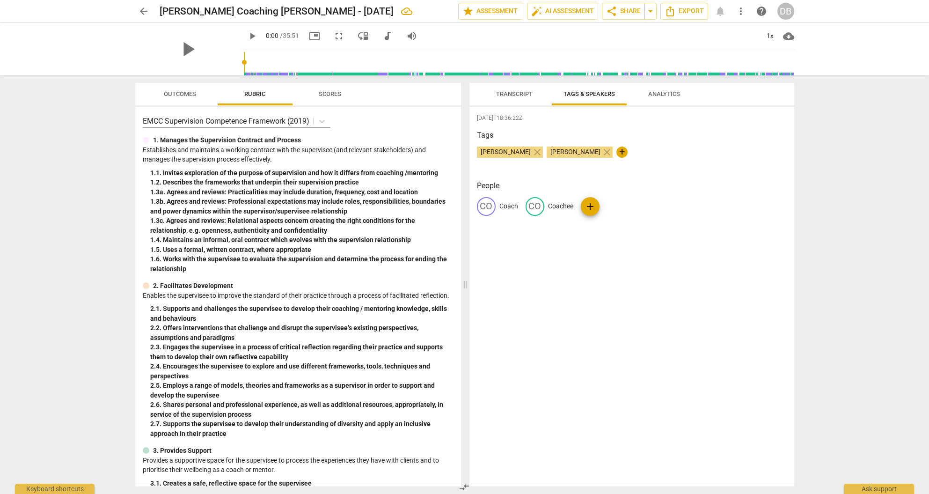
click at [567, 166] on div "Tags [PERSON_NAME] close [PERSON_NAME] close +" at bounding box center [632, 151] width 310 height 43
click at [514, 92] on span "Transcript" at bounding box center [514, 93] width 37 height 7
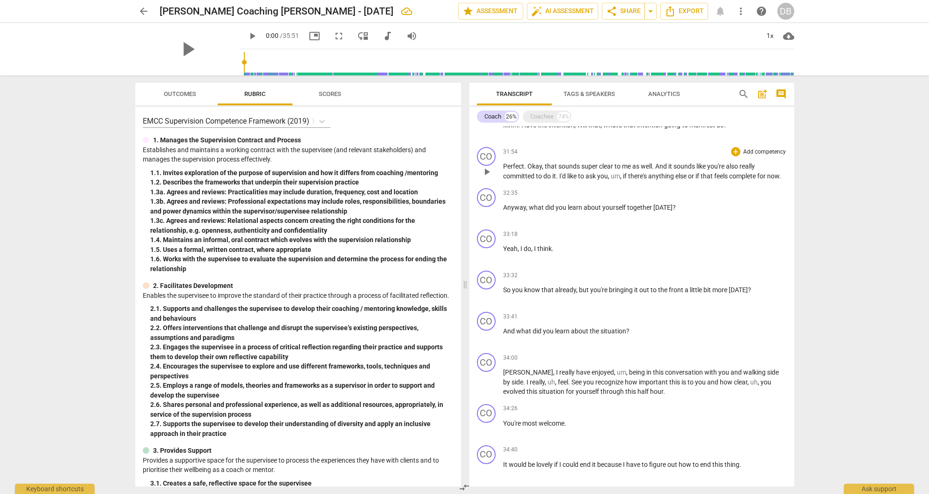
scroll to position [2446, 0]
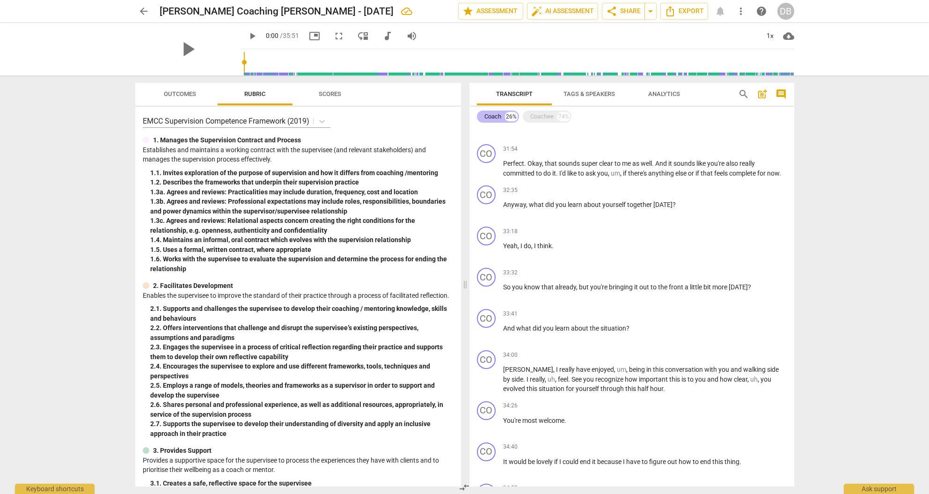
click at [499, 117] on div "Coach" at bounding box center [493, 116] width 17 height 9
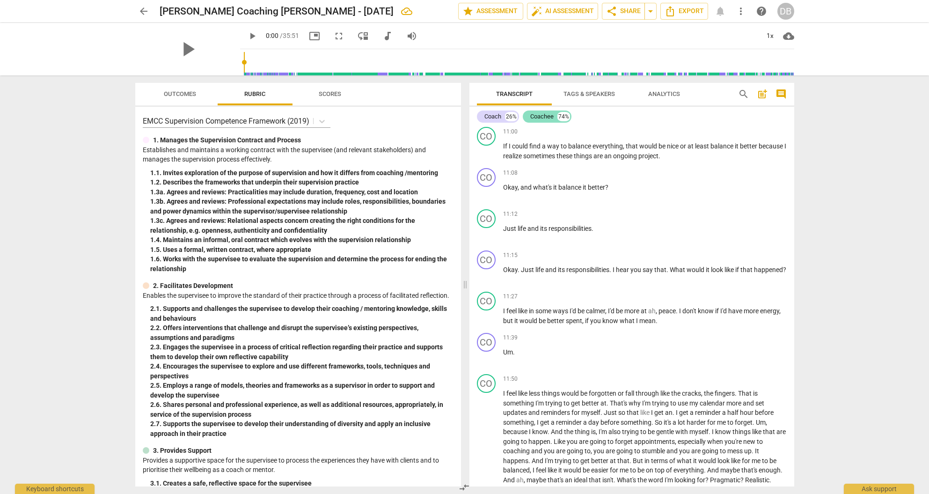
click at [545, 116] on div "Coachee" at bounding box center [541, 116] width 23 height 9
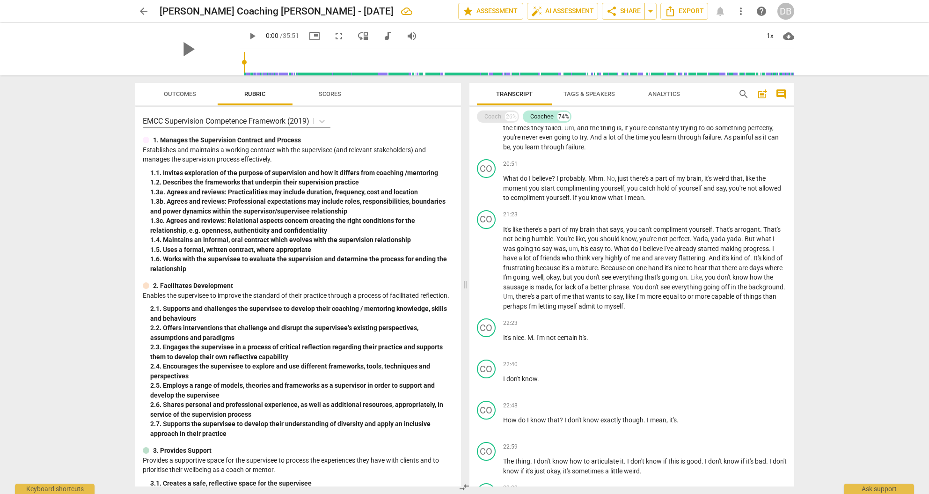
click at [496, 116] on div "Coach" at bounding box center [493, 116] width 17 height 9
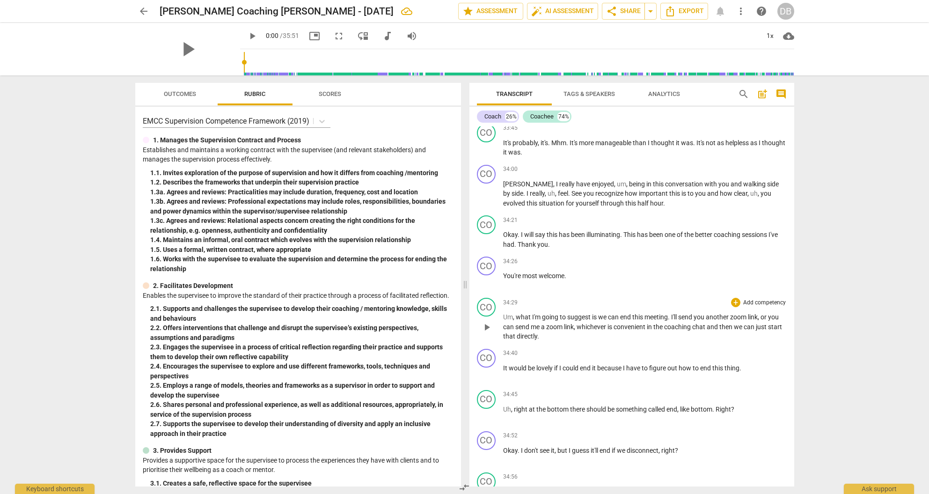
scroll to position [6576, 0]
click at [619, 11] on span "share Share" at bounding box center [623, 11] width 35 height 11
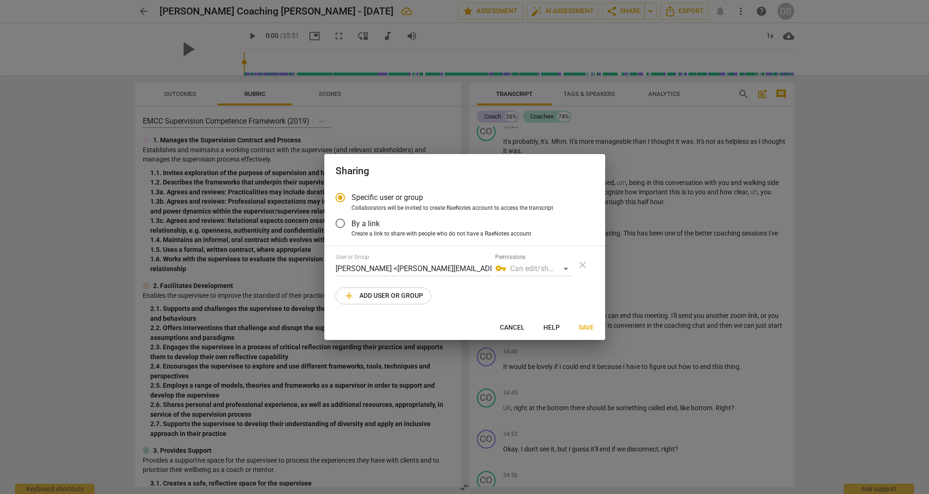
click at [506, 274] on div "User or Group [PERSON_NAME] <[PERSON_NAME][EMAIL_ADDRESS][DOMAIN_NAME]> Permiss…" at bounding box center [454, 265] width 236 height 22
click at [566, 269] on div "vpn_key Can edit/share" at bounding box center [533, 268] width 76 height 15
click at [587, 328] on span "Save" at bounding box center [586, 327] width 15 height 9
radio input "false"
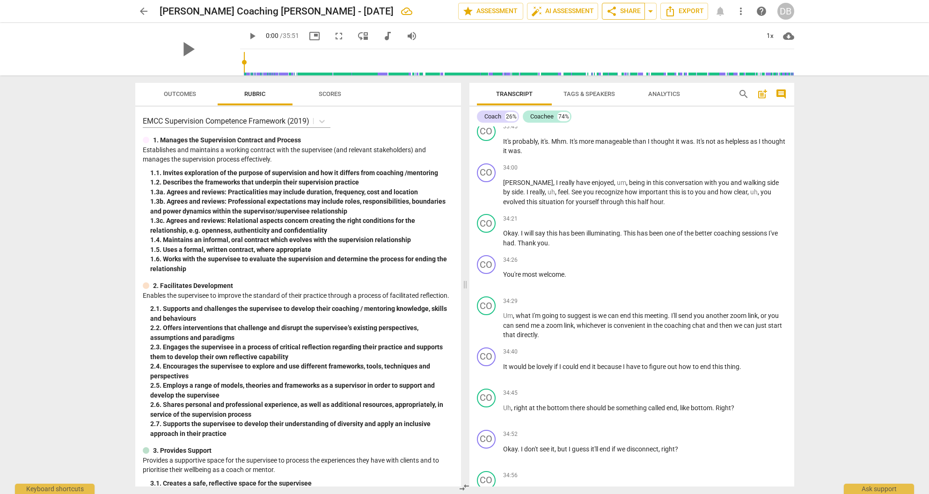
click at [622, 9] on span "share Share" at bounding box center [623, 11] width 35 height 11
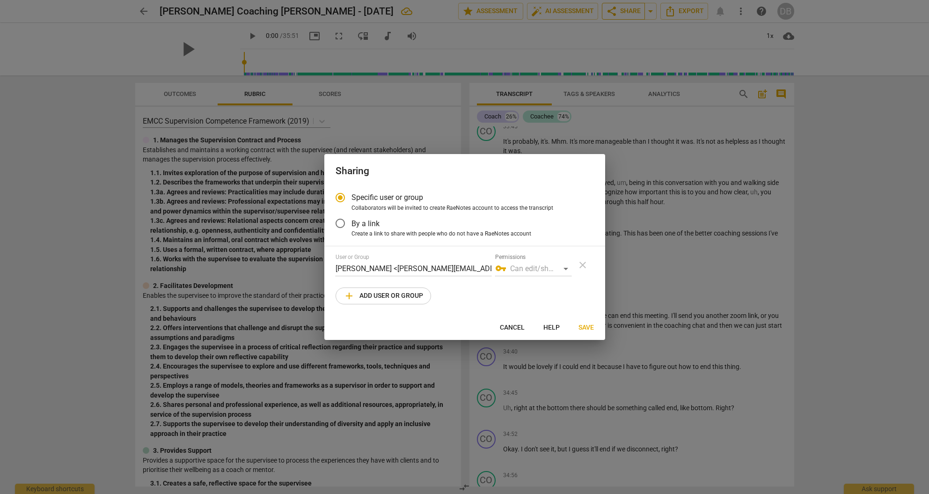
radio input "false"
click at [342, 223] on input "By a link" at bounding box center [340, 223] width 22 height 22
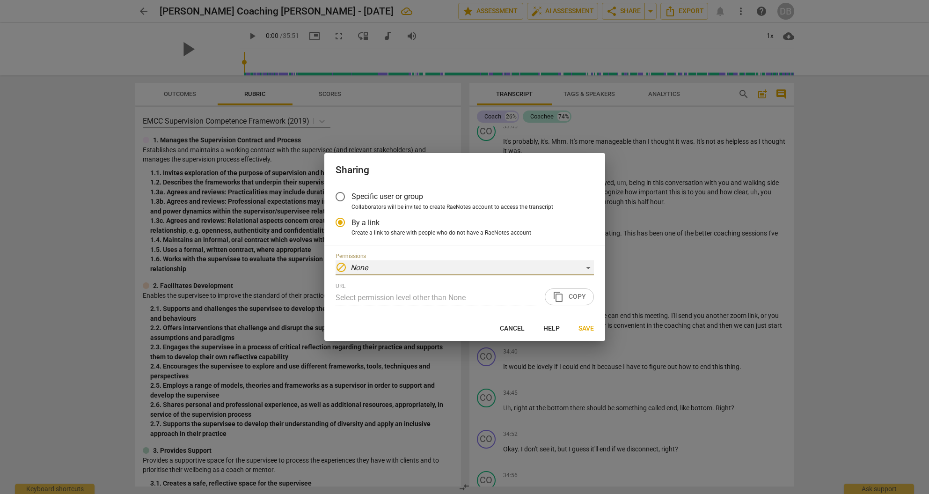
click at [587, 268] on div "block None" at bounding box center [465, 267] width 258 height 15
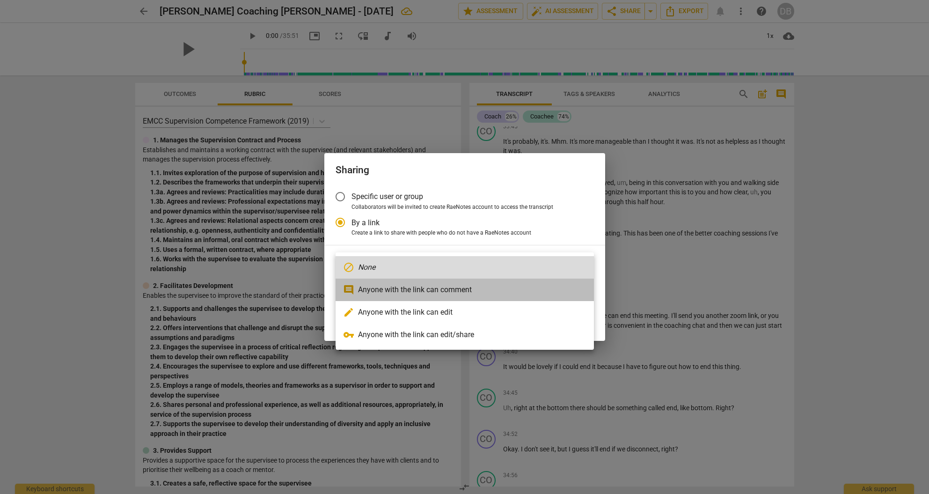
click at [454, 289] on li "comment Anyone with the link can comment" at bounding box center [465, 290] width 258 height 22
radio input "false"
type input "[URL][DOMAIN_NAME]"
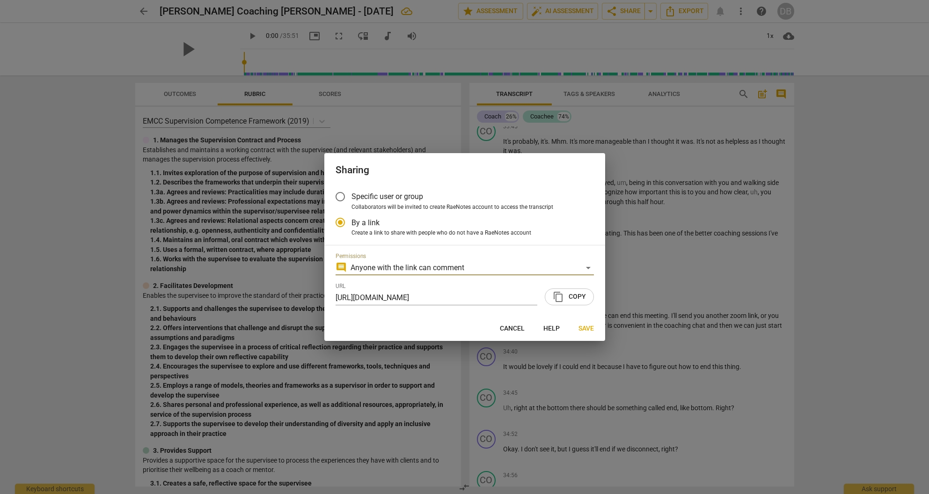
click at [578, 297] on span "content_copy Copy" at bounding box center [569, 296] width 33 height 11
click at [587, 327] on span "Save" at bounding box center [586, 328] width 15 height 9
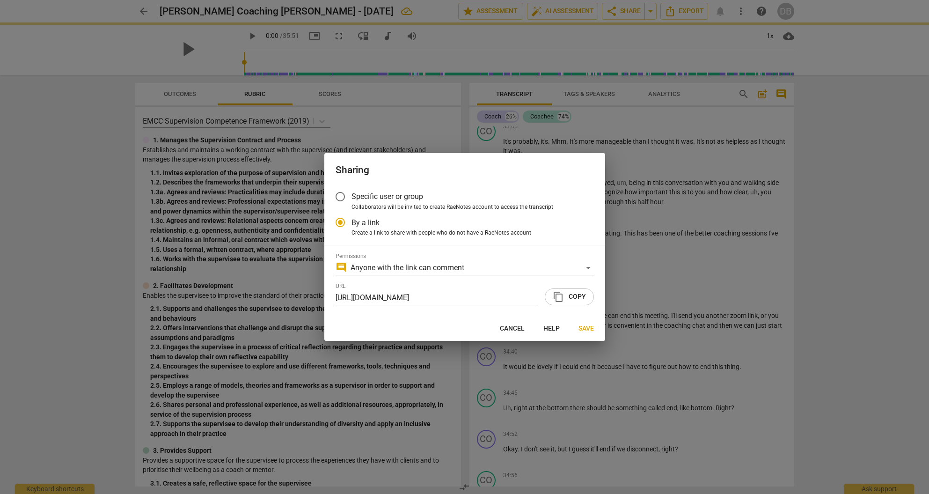
radio input "false"
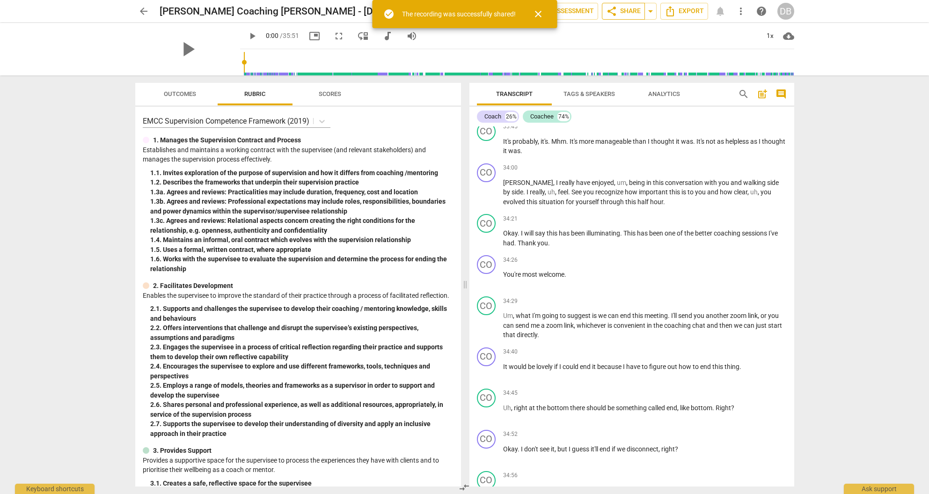
click at [629, 11] on span "share Share" at bounding box center [623, 11] width 35 height 11
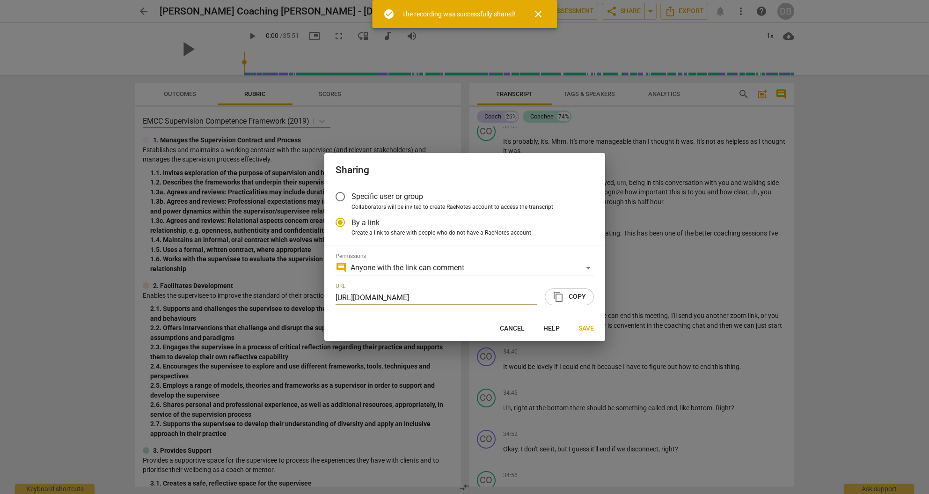
drag, startPoint x: 647, startPoint y: 10, endPoint x: 654, endPoint y: 13, distance: 7.4
click at [648, 11] on div at bounding box center [464, 247] width 929 height 494
radio input "false"
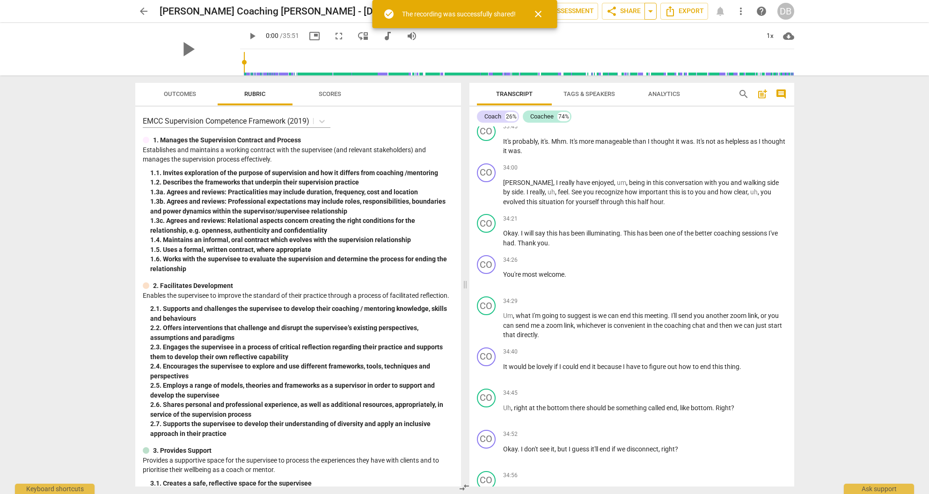
click at [651, 14] on span "arrow_drop_down" at bounding box center [650, 11] width 11 height 11
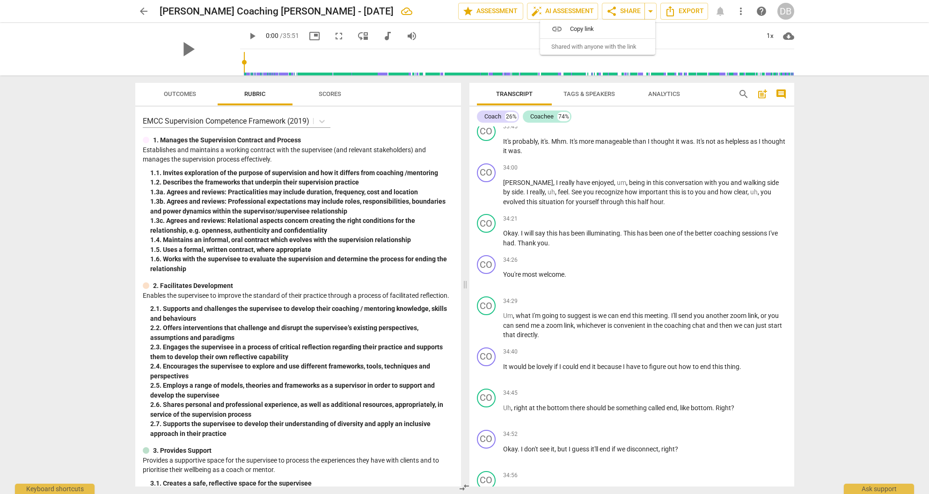
click at [620, 47] on span "Shared with anyone with the link" at bounding box center [593, 47] width 85 height 8
click at [628, 10] on span "share Share" at bounding box center [623, 11] width 35 height 11
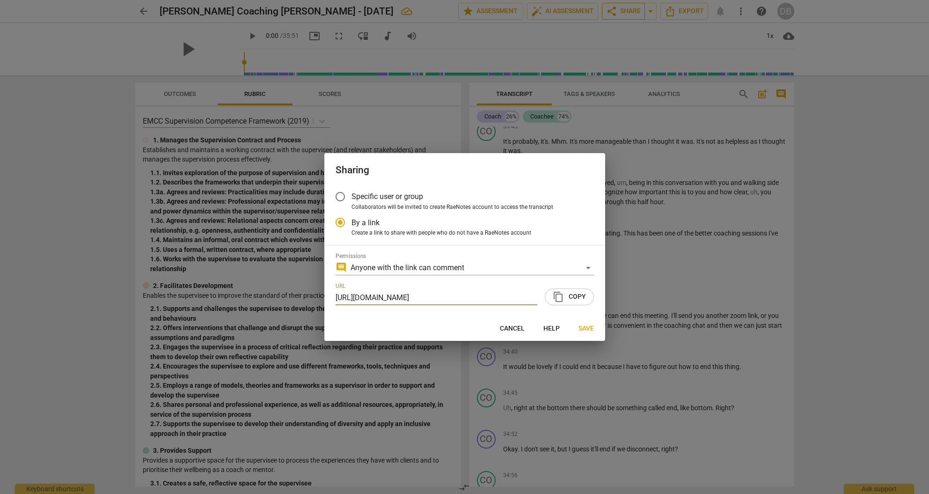
radio input "false"
click at [342, 195] on input "Specific user or group" at bounding box center [340, 196] width 22 height 22
radio input "false"
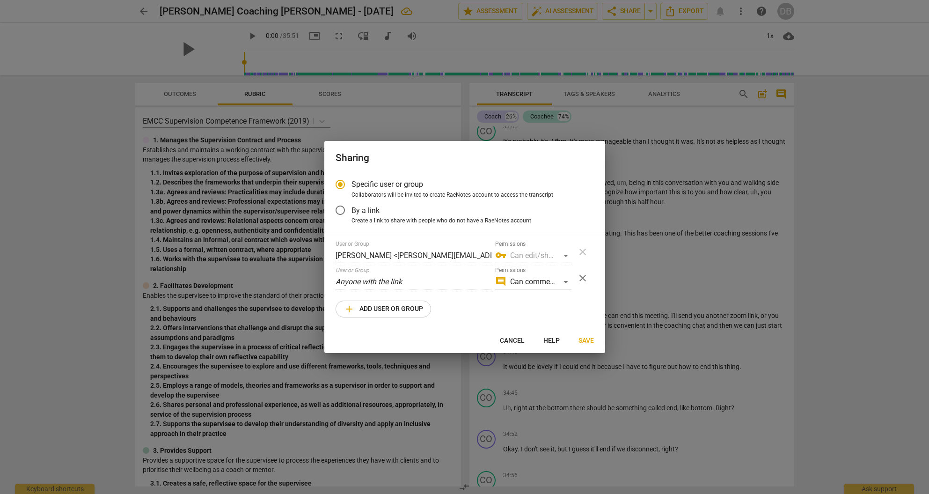
click at [320, 278] on div "Sharing Specific user or group Collaborators will be invited to create RaeNotes…" at bounding box center [464, 247] width 929 height 494
click at [334, 254] on div "Specific user or group Collaborators will be invited to create RaeNotes account…" at bounding box center [464, 250] width 281 height 155
click at [513, 253] on div "User or Group [PERSON_NAME] <[PERSON_NAME][EMAIL_ADDRESS][DOMAIN_NAME]> Permiss…" at bounding box center [454, 252] width 236 height 22
click at [465, 272] on div "User or Group Anyone with the link" at bounding box center [414, 278] width 156 height 22
click at [341, 210] on input "By a link" at bounding box center [340, 210] width 22 height 22
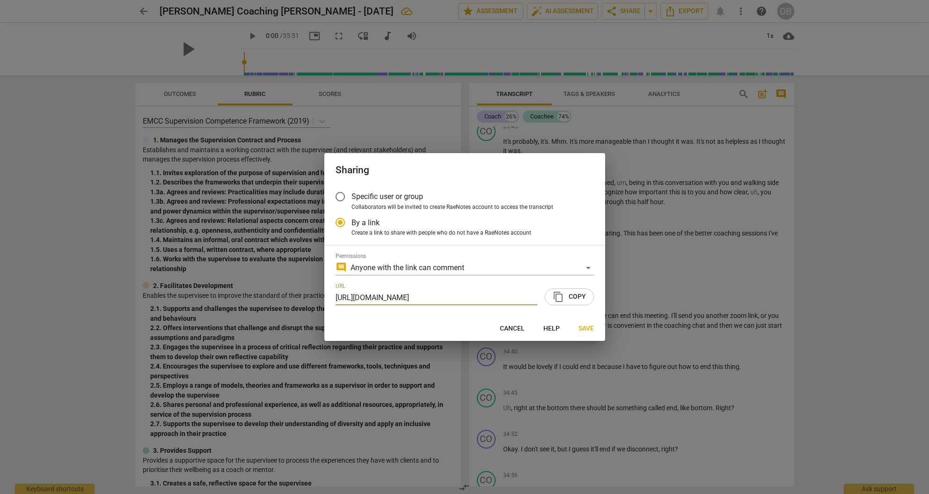
click at [566, 297] on span "content_copy Copy" at bounding box center [569, 296] width 33 height 11
click at [552, 327] on span "Help" at bounding box center [551, 328] width 16 height 9
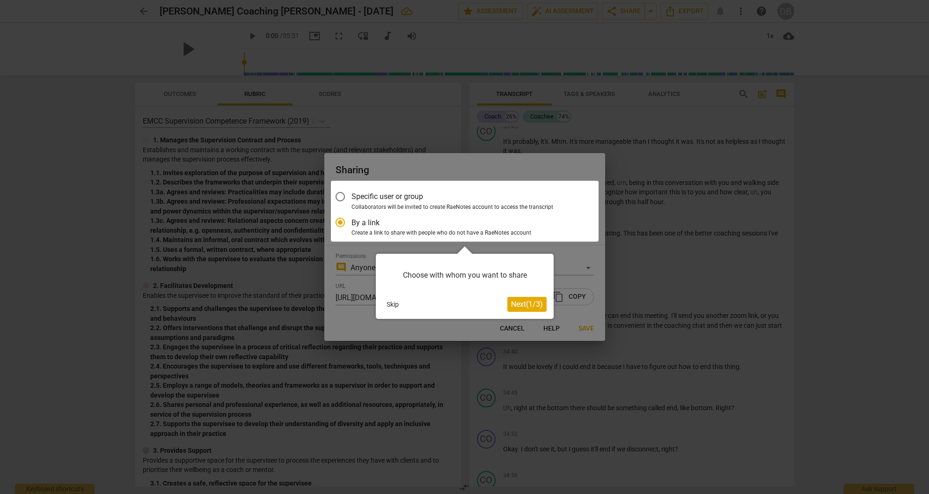
click at [526, 303] on span "Next ( 1 / 3 )" at bounding box center [527, 304] width 32 height 9
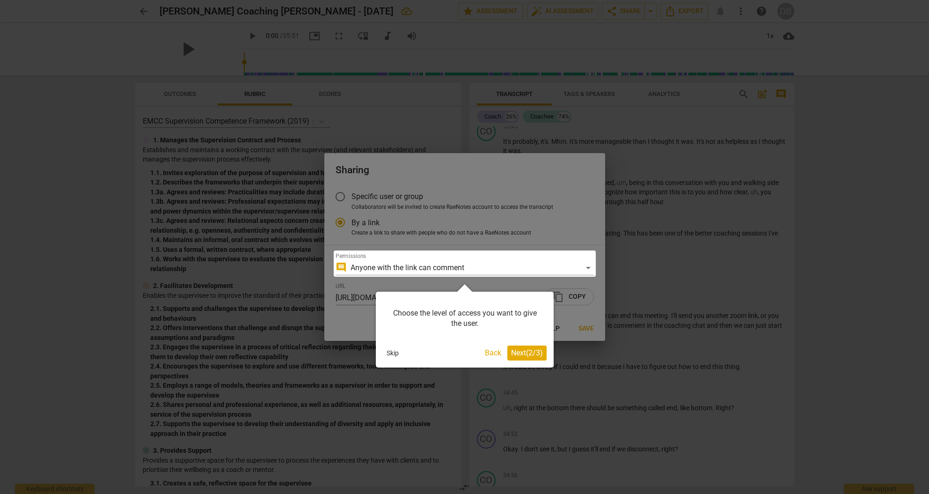
click at [536, 351] on span "Next ( 2 / 3 )" at bounding box center [527, 352] width 32 height 9
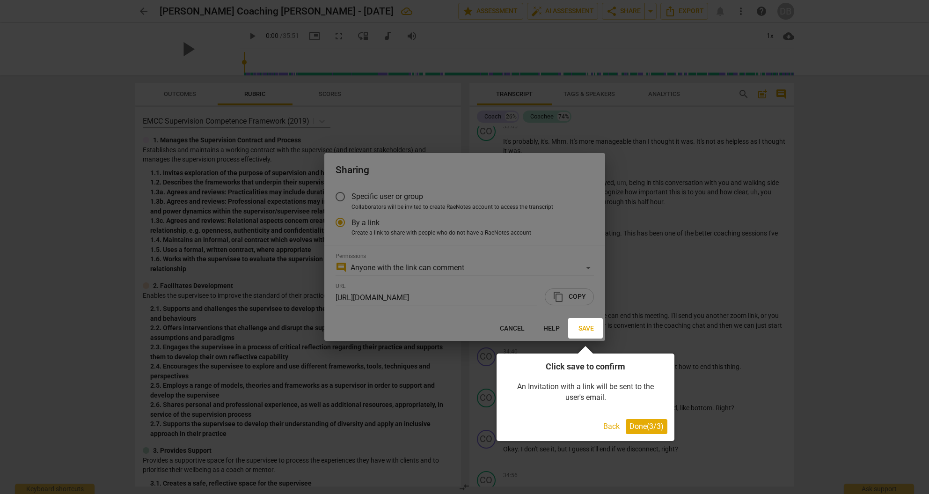
click at [551, 326] on div at bounding box center [464, 247] width 929 height 494
click at [581, 325] on div at bounding box center [585, 328] width 35 height 21
click at [607, 426] on button "Back" at bounding box center [612, 426] width 24 height 15
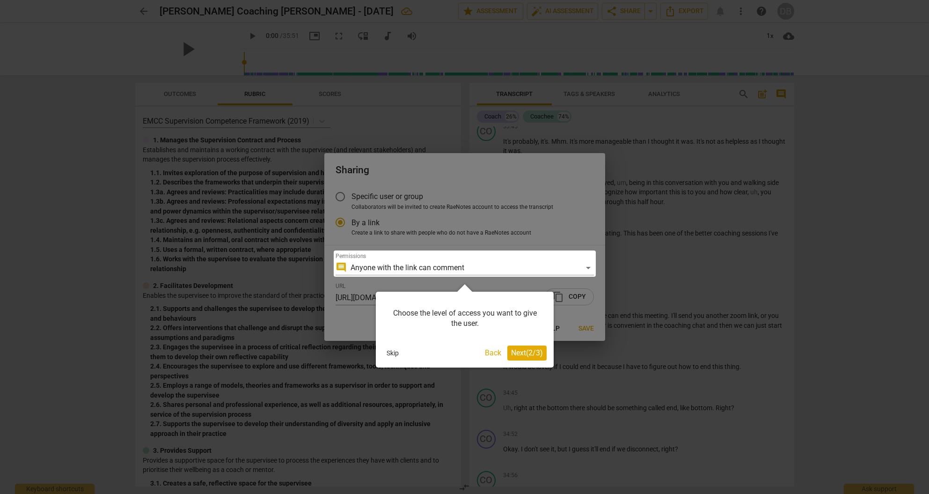
click at [493, 350] on button "Back" at bounding box center [493, 352] width 24 height 15
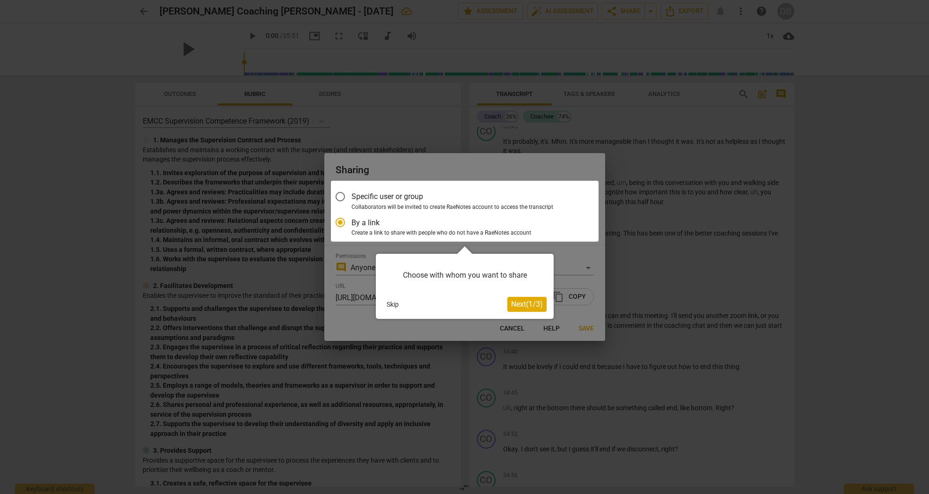
click at [583, 325] on div at bounding box center [464, 247] width 929 height 494
drag, startPoint x: 487, startPoint y: 248, endPoint x: 551, endPoint y: 256, distance: 64.2
click at [492, 248] on div "Choose with whom you want to share Skip Next ( 1 / 3 )" at bounding box center [465, 282] width 178 height 73
click at [514, 327] on div at bounding box center [464, 247] width 929 height 494
click at [391, 302] on button "Skip" at bounding box center [393, 304] width 20 height 14
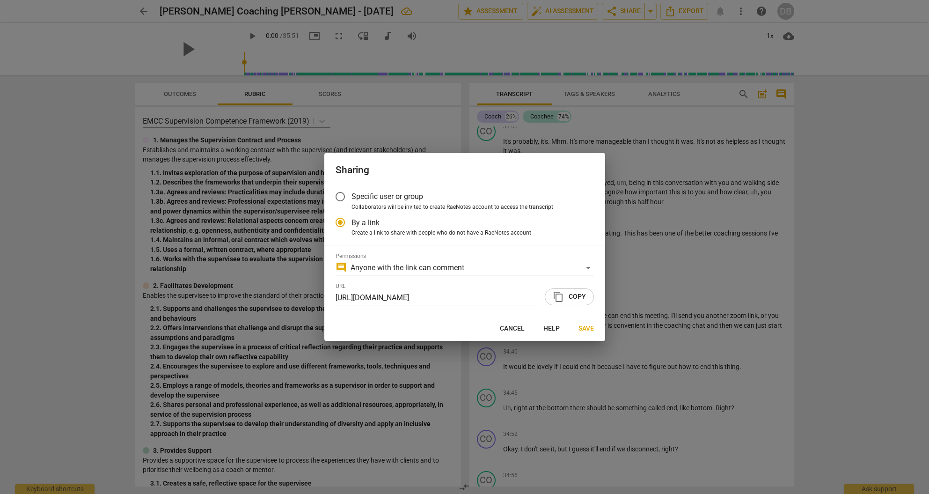
click at [377, 228] on span "By a link" at bounding box center [366, 222] width 28 height 11
click at [352, 228] on input "By a link" at bounding box center [340, 222] width 22 height 22
click at [588, 266] on div "comment Anyone with the link can comment" at bounding box center [465, 267] width 258 height 15
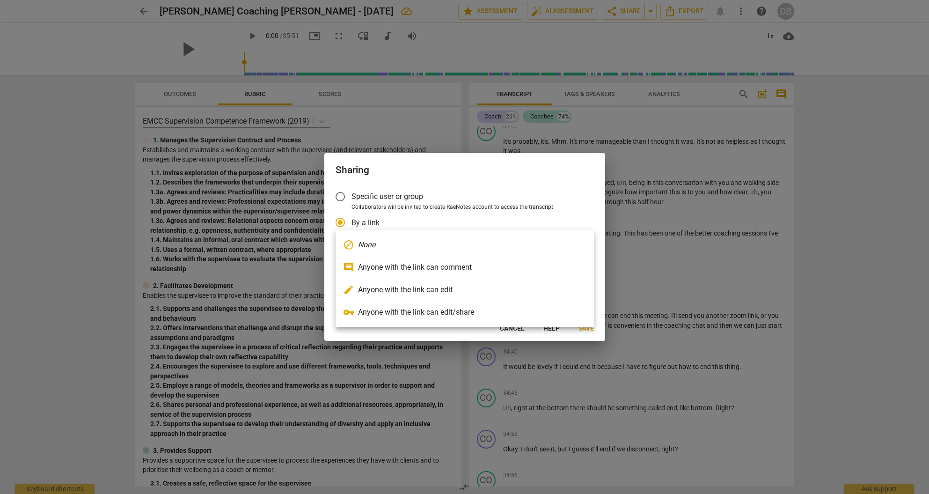
click at [440, 270] on li "comment Anyone with the link can comment" at bounding box center [465, 267] width 258 height 22
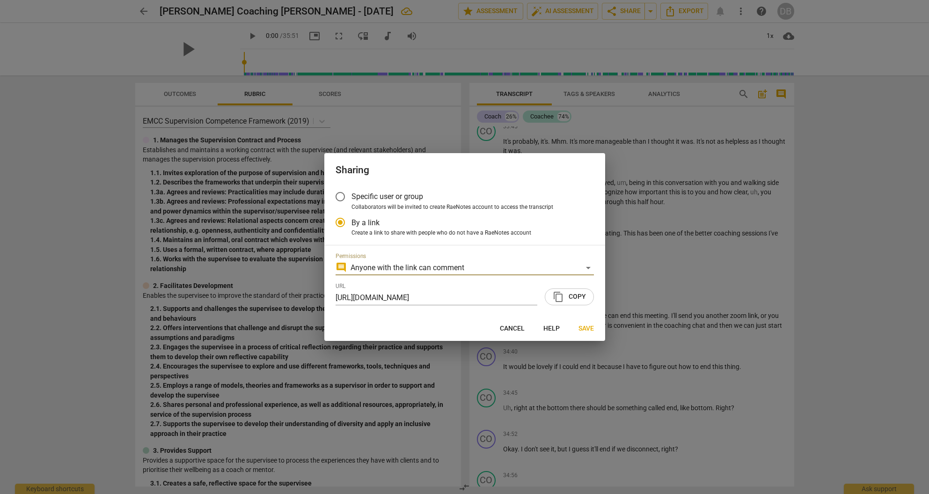
click at [419, 220] on label "By a link" at bounding box center [457, 222] width 257 height 22
click at [352, 220] on input "By a link" at bounding box center [340, 222] width 22 height 22
radio input "true"
click at [395, 225] on label "By a link" at bounding box center [457, 222] width 257 height 22
click at [352, 225] on input "By a link" at bounding box center [340, 222] width 22 height 22
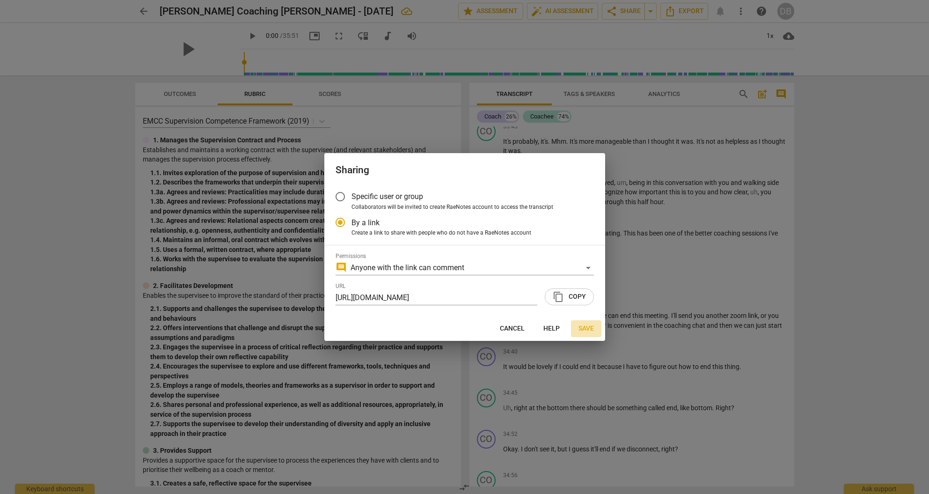
click at [585, 326] on span "Save" at bounding box center [586, 328] width 15 height 9
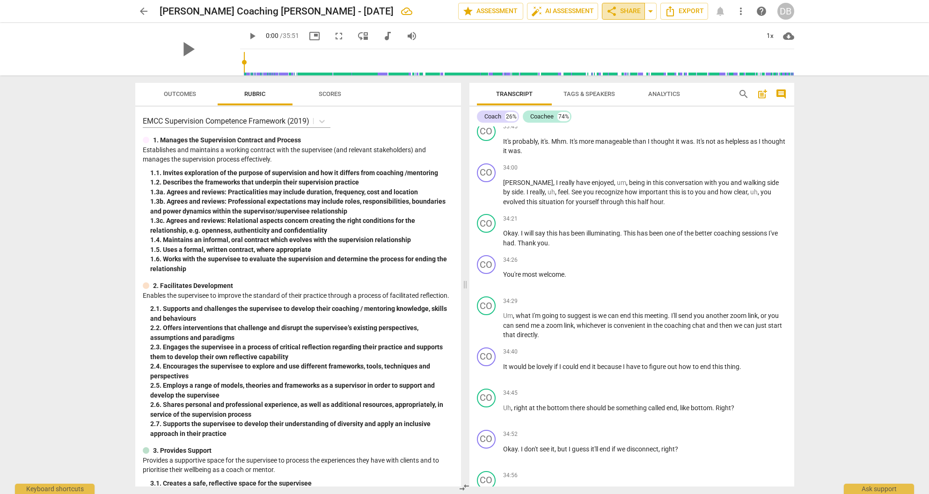
click at [629, 9] on span "share Share" at bounding box center [623, 11] width 35 height 11
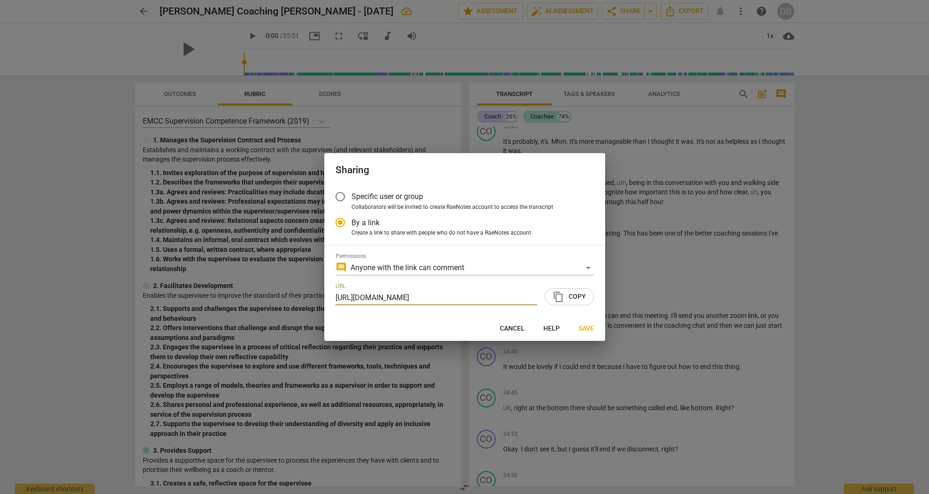
radio input "false"
click at [342, 197] on input "Specific user or group" at bounding box center [340, 196] width 22 height 22
radio input "false"
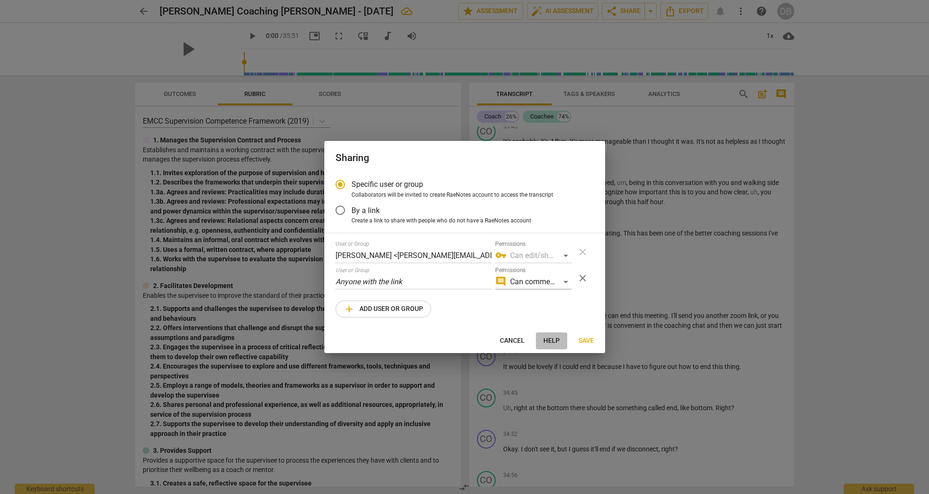
click at [551, 338] on span "Help" at bounding box center [551, 340] width 16 height 9
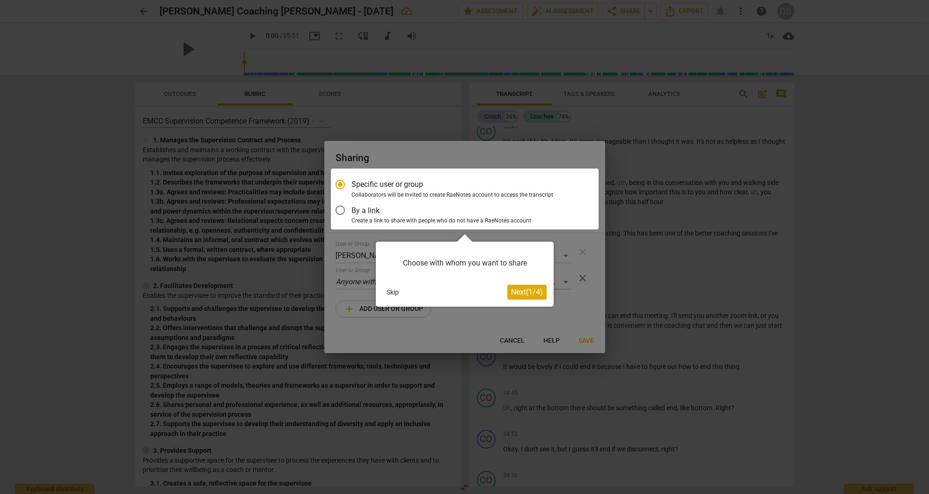
click at [528, 294] on span "Next ( 1 / 4 )" at bounding box center [527, 291] width 32 height 9
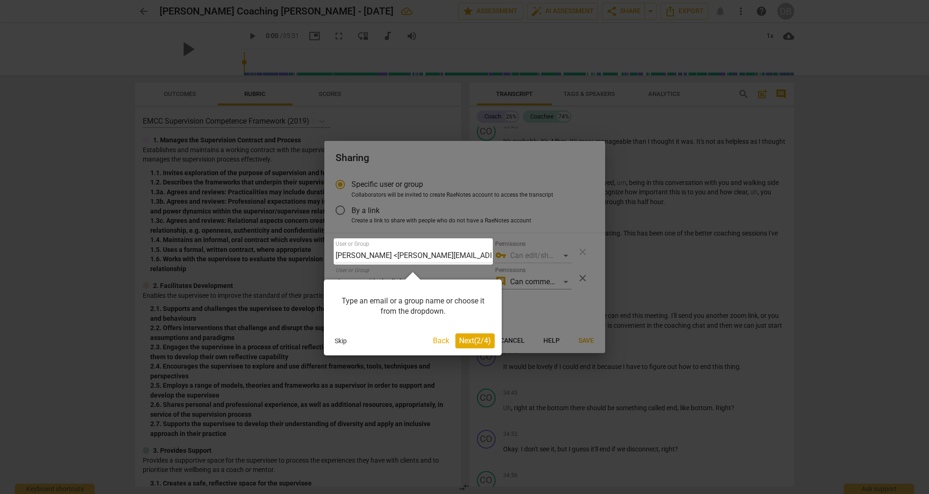
click at [479, 341] on span "Next ( 2 / 4 )" at bounding box center [475, 340] width 32 height 9
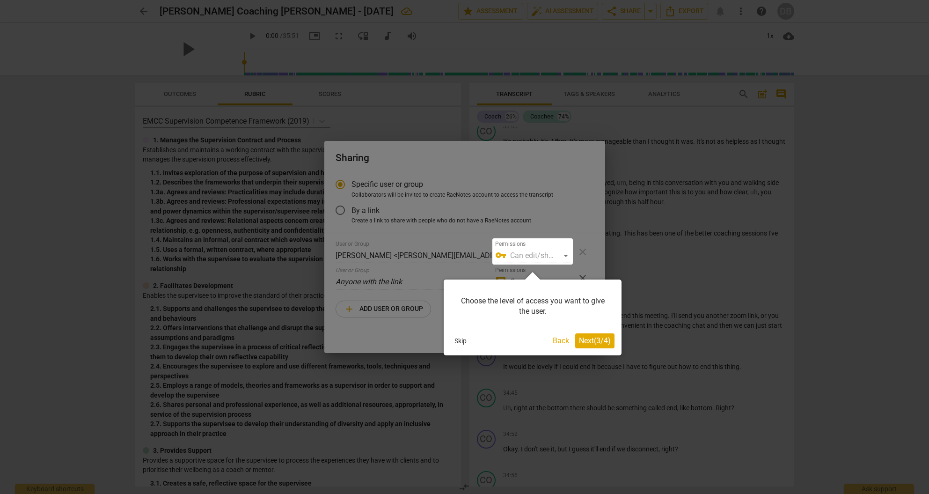
click at [591, 340] on span "Next ( 3 / 4 )" at bounding box center [595, 340] width 32 height 9
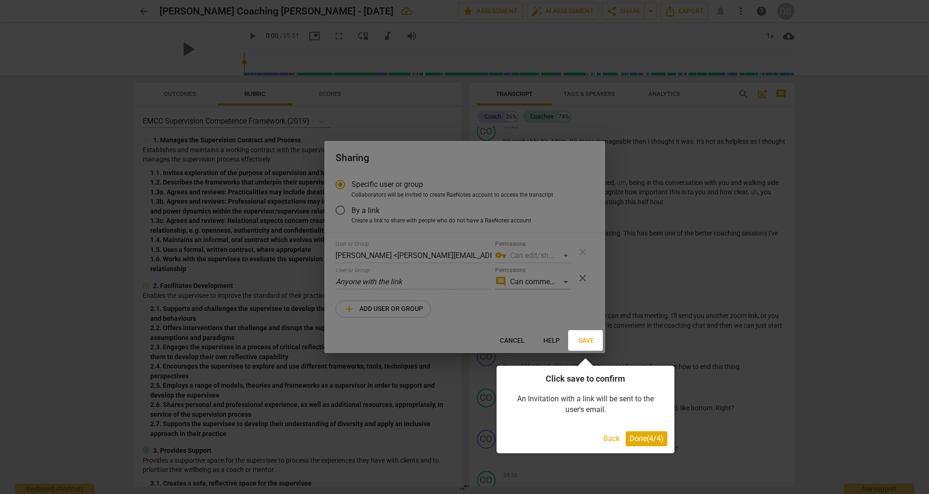
click at [566, 255] on div at bounding box center [464, 247] width 929 height 494
click at [644, 437] on span "Done ( 4 / 4 )" at bounding box center [647, 438] width 34 height 9
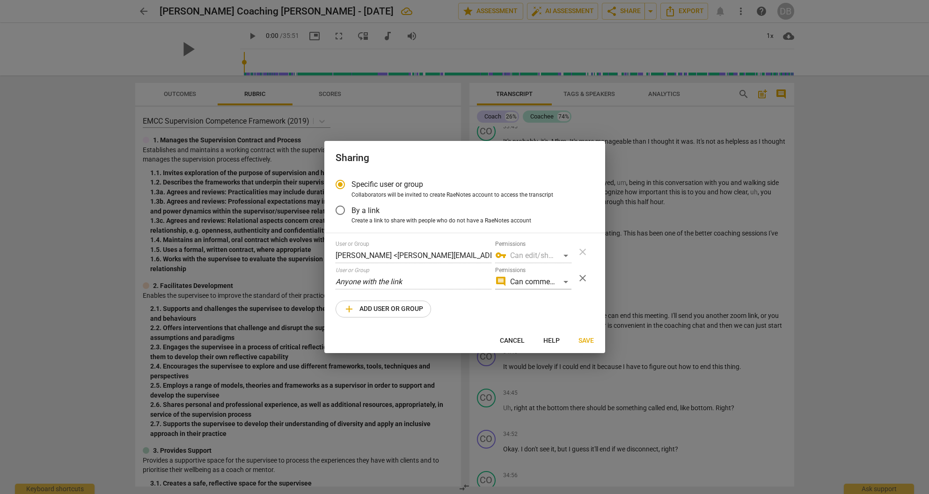
click at [565, 255] on div "vpn_key Can edit/share" at bounding box center [533, 255] width 76 height 15
drag, startPoint x: 341, startPoint y: 209, endPoint x: 344, endPoint y: 216, distance: 7.4
click at [341, 209] on input "By a link" at bounding box center [340, 210] width 22 height 22
radio input "false"
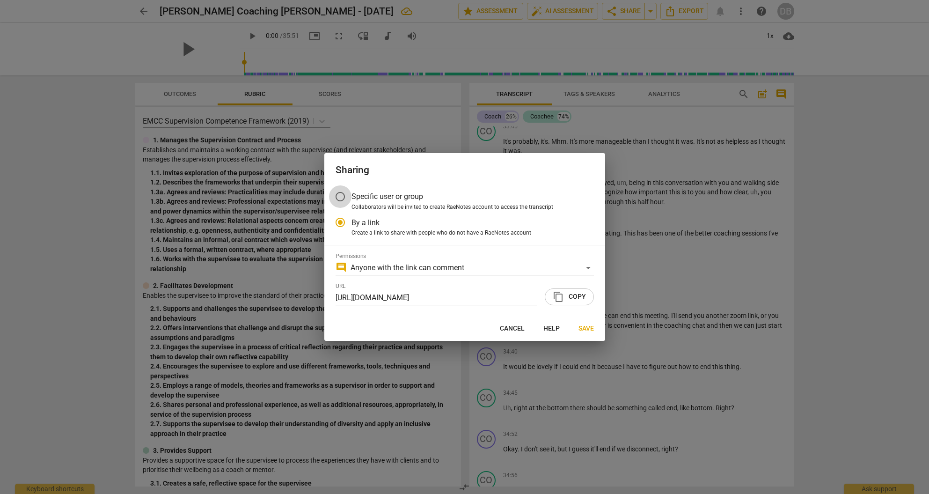
click at [342, 197] on input "Specific user or group" at bounding box center [340, 196] width 22 height 22
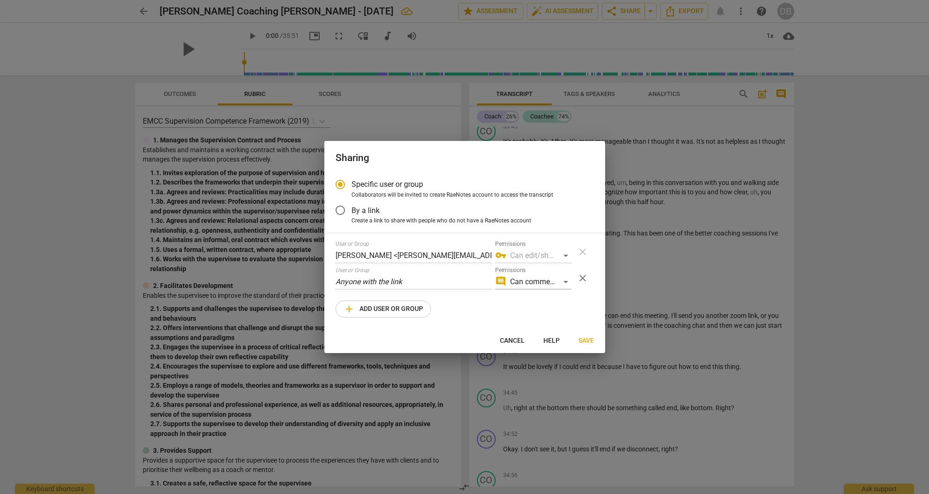
click at [499, 257] on div "User or Group [PERSON_NAME] <[PERSON_NAME][EMAIL_ADDRESS][DOMAIN_NAME]> Permiss…" at bounding box center [454, 252] width 236 height 22
click at [581, 277] on span "close" at bounding box center [582, 277] width 11 height 11
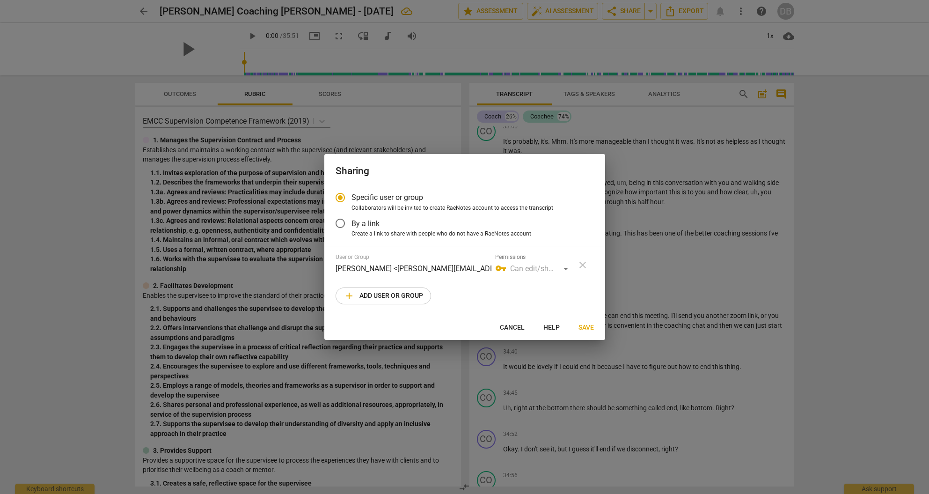
click at [581, 265] on div "User or Group [PERSON_NAME] <[PERSON_NAME][EMAIL_ADDRESS][DOMAIN_NAME]> Permiss…" at bounding box center [465, 265] width 258 height 22
click at [564, 268] on div "vpn_key Can edit/share" at bounding box center [533, 268] width 76 height 15
drag, startPoint x: 564, startPoint y: 268, endPoint x: 572, endPoint y: 271, distance: 8.0
click at [565, 269] on div "vpn_key Can edit/share" at bounding box center [533, 268] width 76 height 15
click at [565, 268] on div "vpn_key Can edit/share" at bounding box center [533, 268] width 76 height 15
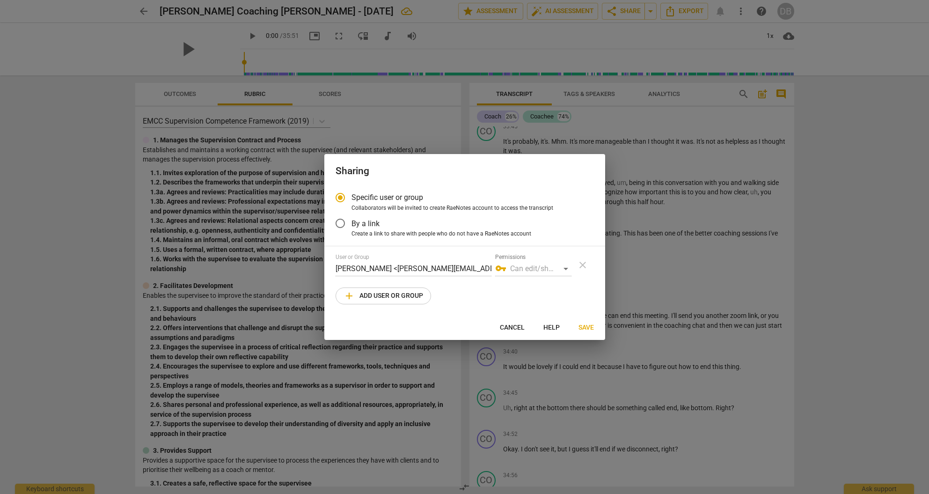
click at [393, 296] on span "add Add user or group" at bounding box center [384, 295] width 80 height 11
radio input "false"
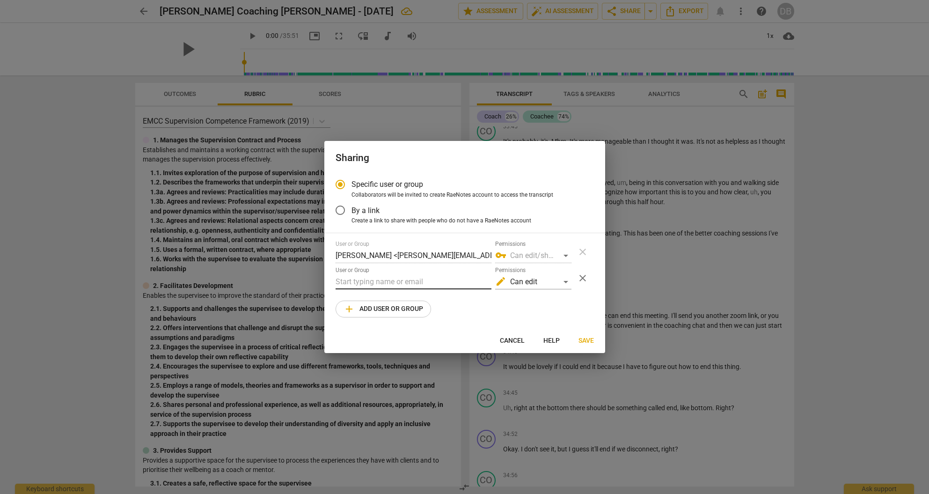
click at [369, 279] on input "text" at bounding box center [414, 281] width 156 height 15
paste input "[URL][DOMAIN_NAME]"
type input "h"
paste input "[PERSON_NAME][EMAIL_ADDRESS][DOMAIN_NAME]"
type input "[PERSON_NAME][EMAIL_ADDRESS][DOMAIN_NAME]"
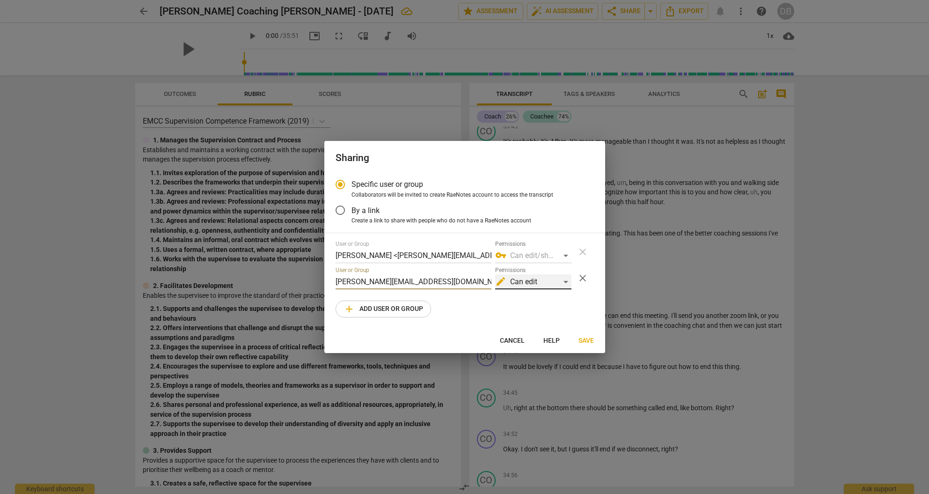
click at [565, 279] on div "edit Can edit" at bounding box center [533, 281] width 76 height 15
click at [546, 258] on li "comment Can comment" at bounding box center [534, 259] width 79 height 22
click at [587, 339] on span "Save" at bounding box center [586, 340] width 15 height 9
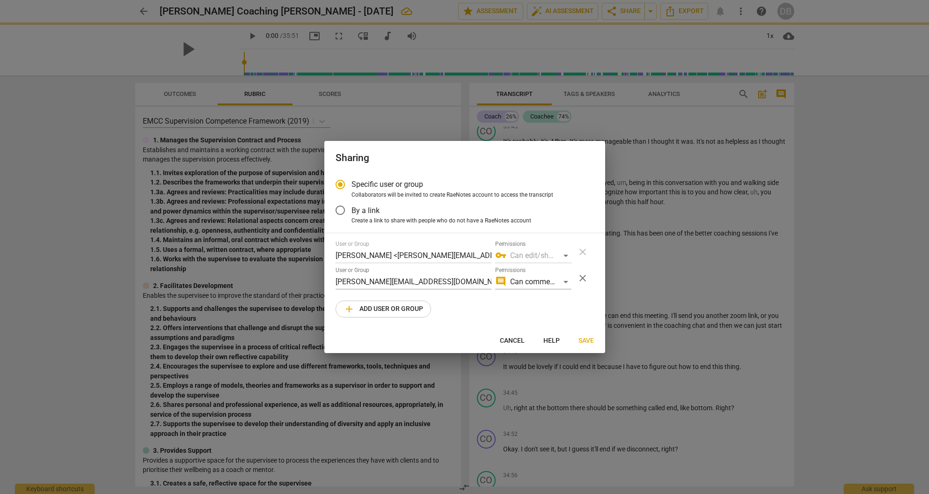
radio input "false"
type input "[PERSON_NAME] <[PERSON_NAME][EMAIL_ADDRESS][DOMAIN_NAME]>"
